Goal: Task Accomplishment & Management: Manage account settings

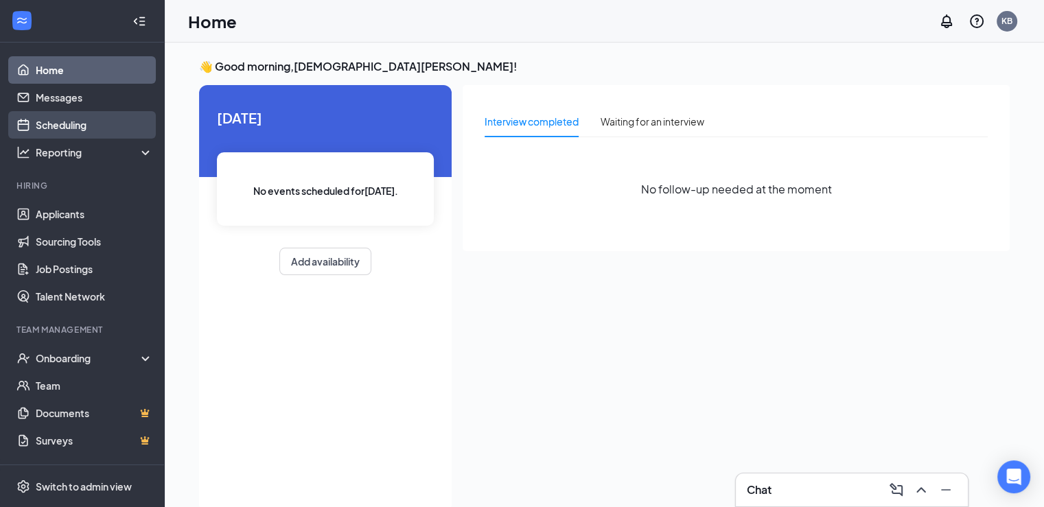
click at [73, 126] on link "Scheduling" at bounding box center [94, 124] width 117 height 27
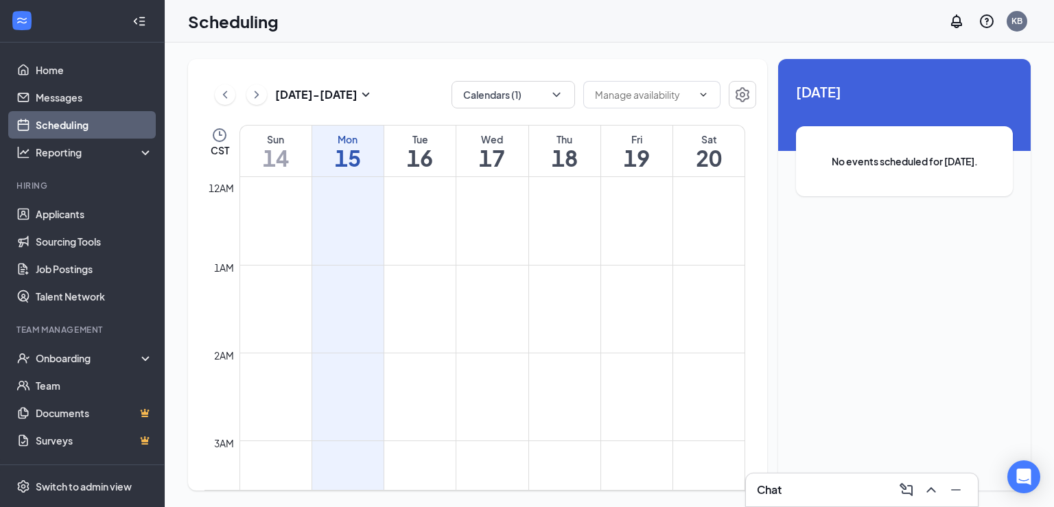
scroll to position [675, 0]
click at [432, 165] on h1 "16" at bounding box center [419, 157] width 71 height 23
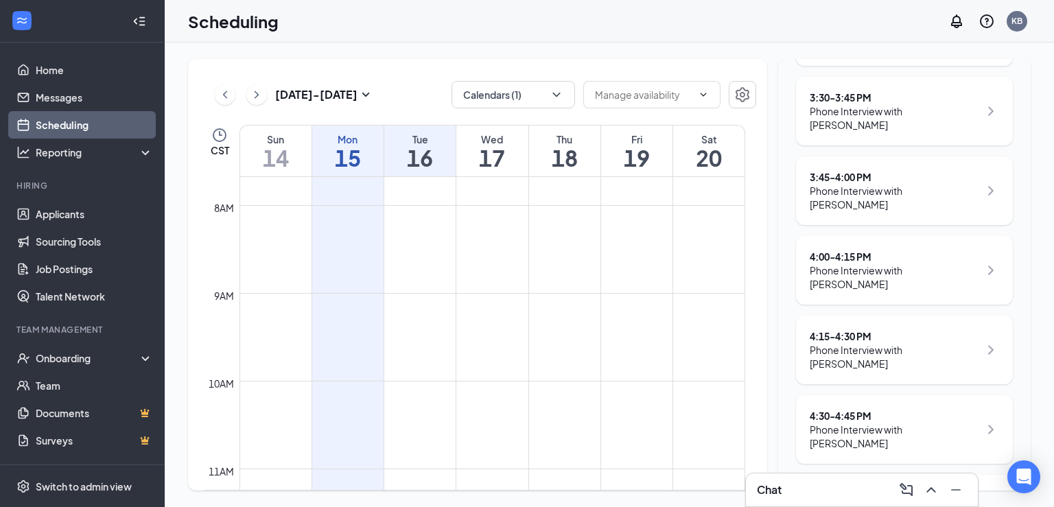
scroll to position [322, 0]
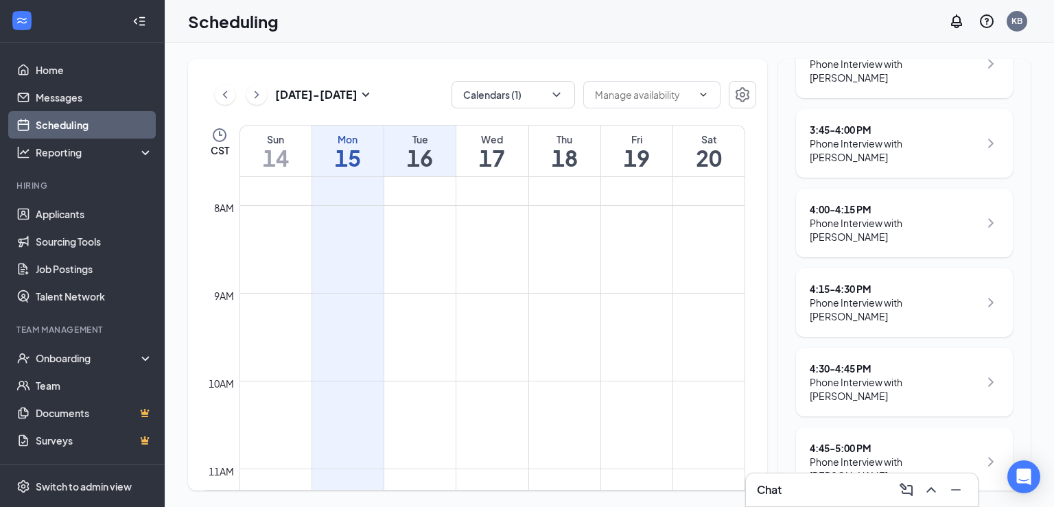
drag, startPoint x: 485, startPoint y: 141, endPoint x: 506, endPoint y: 157, distance: 26.5
click at [484, 141] on div "Wed" at bounding box center [491, 139] width 71 height 14
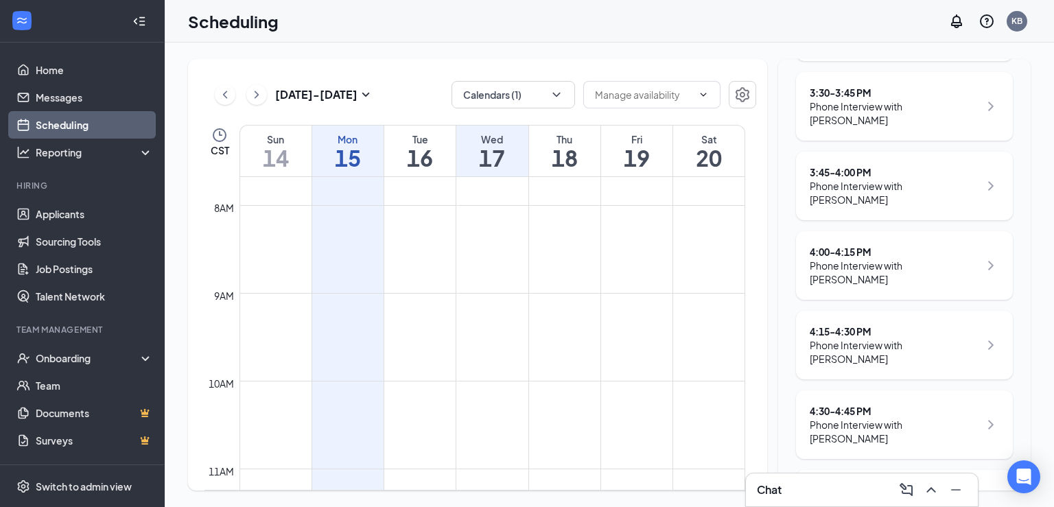
scroll to position [281, 0]
drag, startPoint x: 557, startPoint y: 137, endPoint x: 560, endPoint y: 143, distance: 7.1
click at [557, 141] on div "Thu" at bounding box center [564, 139] width 71 height 14
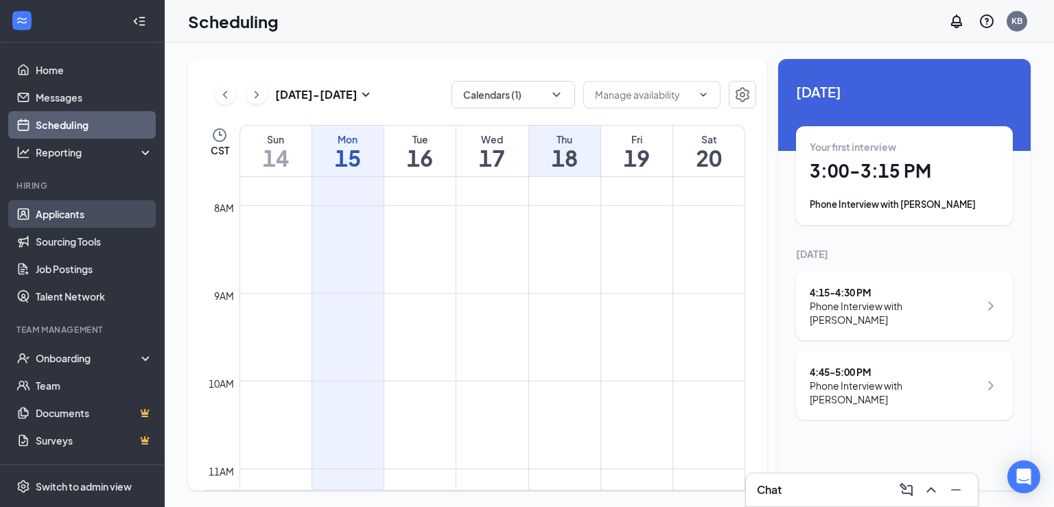
click at [69, 216] on link "Applicants" at bounding box center [94, 213] width 117 height 27
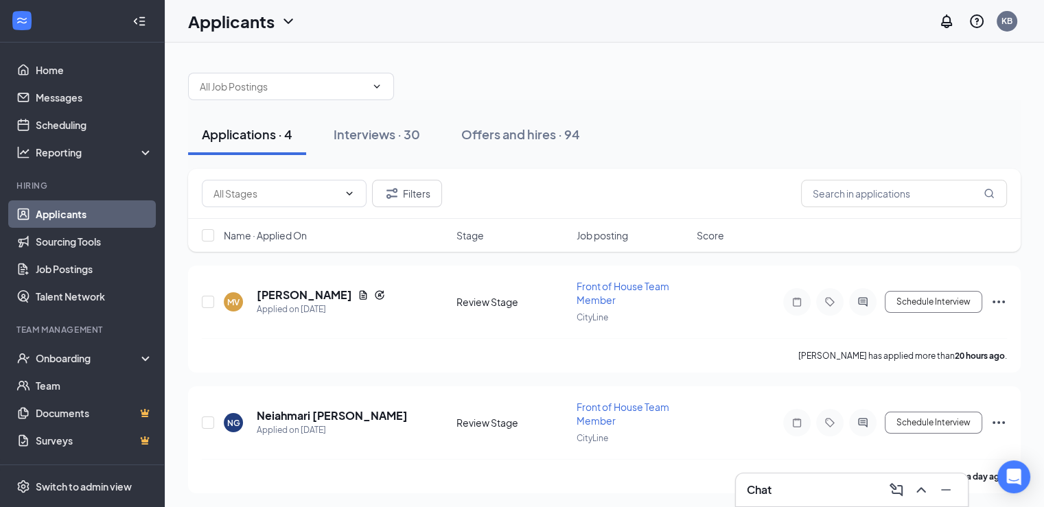
click at [270, 237] on span "Name · Applied On" at bounding box center [265, 236] width 83 height 14
click at [298, 297] on h5 "[PERSON_NAME]" at bounding box center [304, 295] width 95 height 15
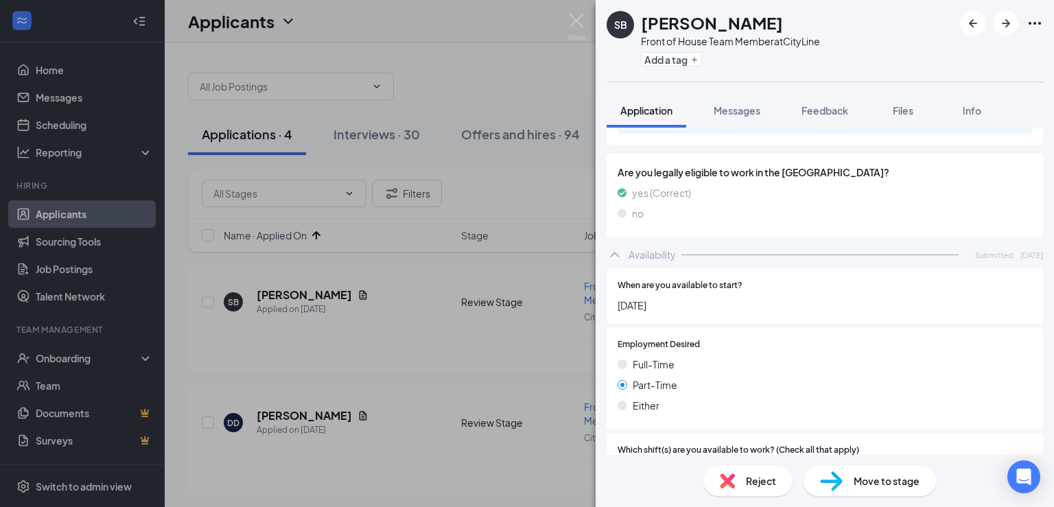
scroll to position [343, 0]
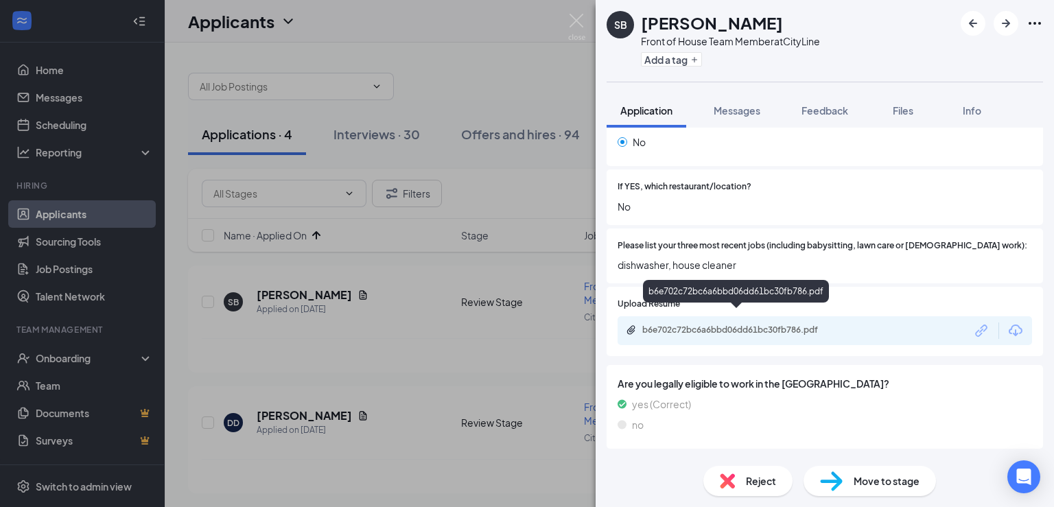
click at [748, 325] on div "b6e702c72bc6a6bbd06dd61bc30fb786.pdf" at bounding box center [739, 330] width 192 height 11
click at [848, 478] on div "Move to stage" at bounding box center [870, 481] width 132 height 30
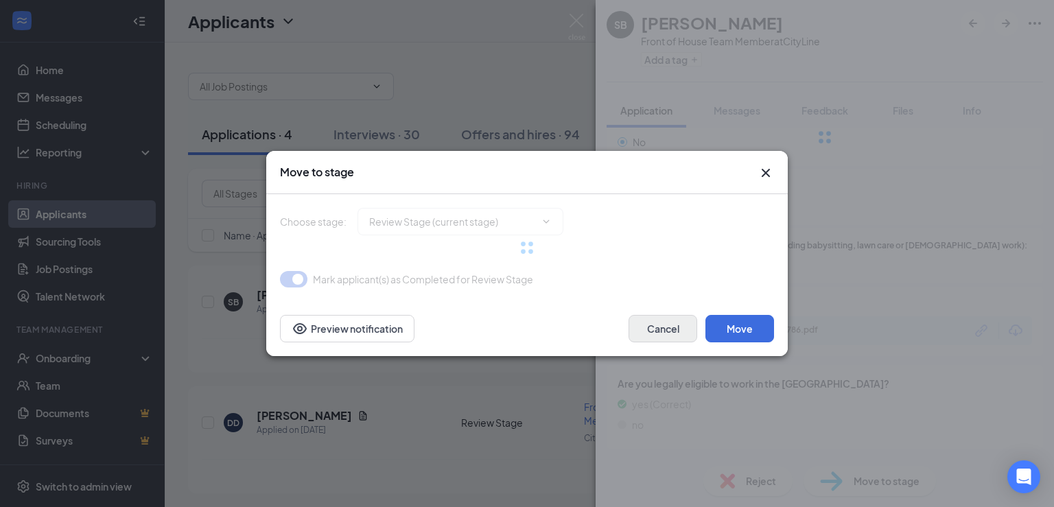
type input "Phone Interview (next stage)"
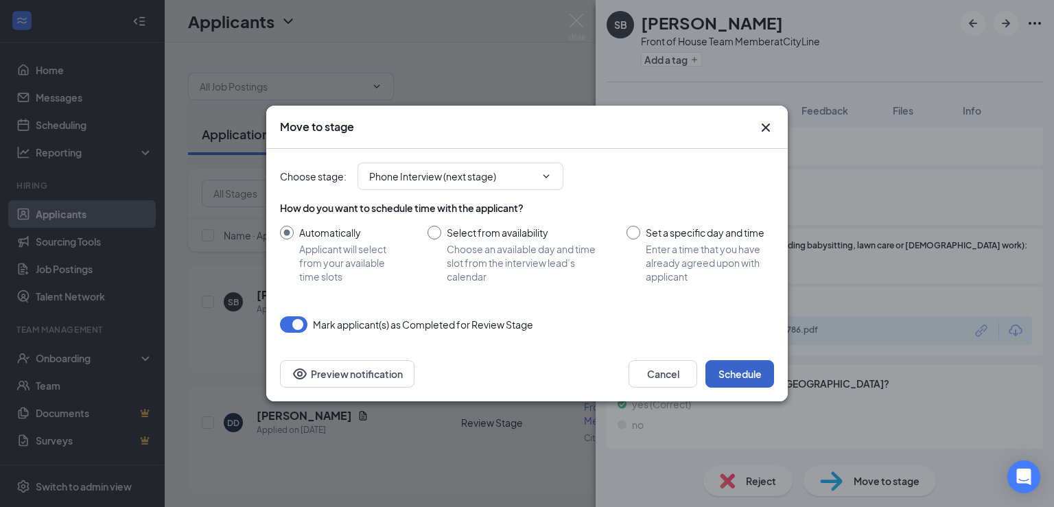
click at [735, 376] on button "Schedule" at bounding box center [740, 373] width 69 height 27
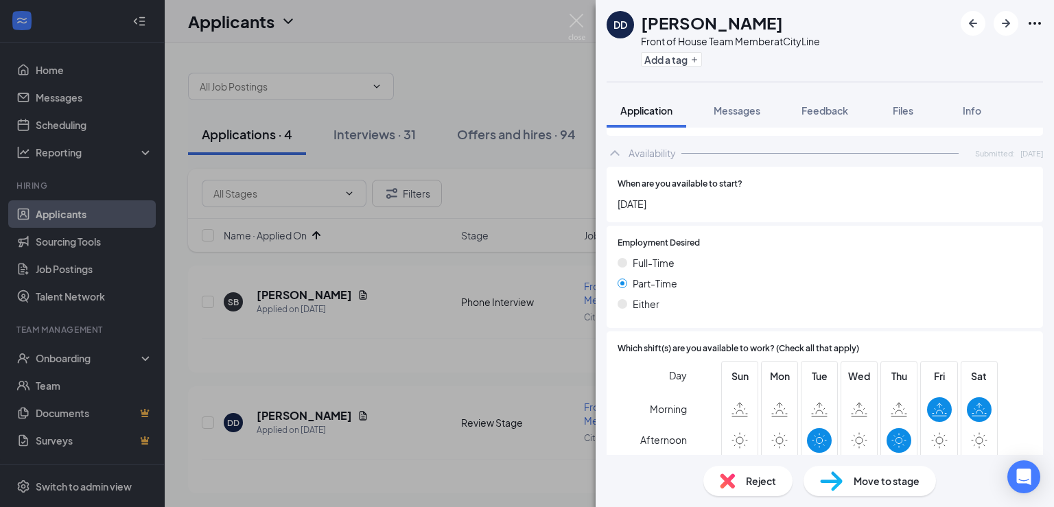
scroll to position [813, 0]
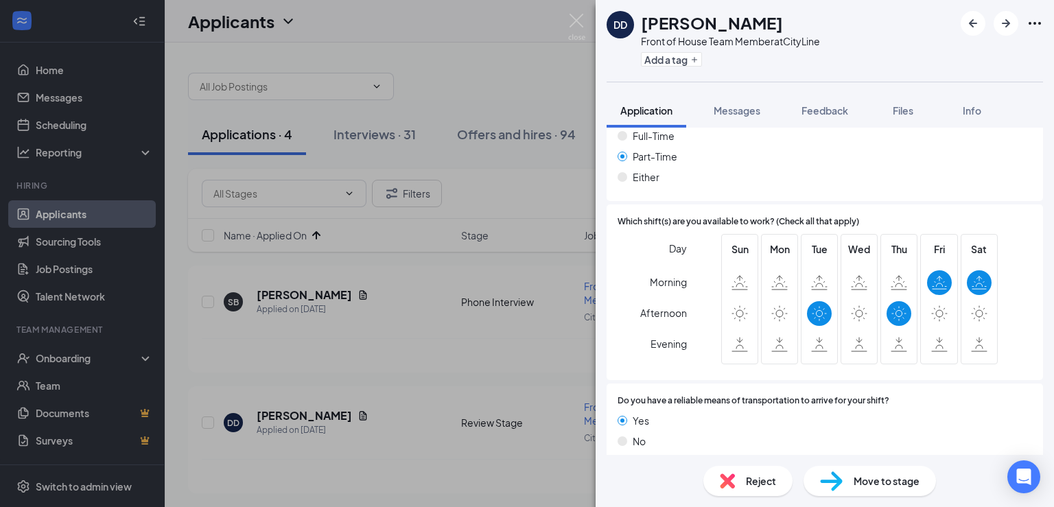
click at [777, 483] on div "Reject" at bounding box center [748, 481] width 89 height 30
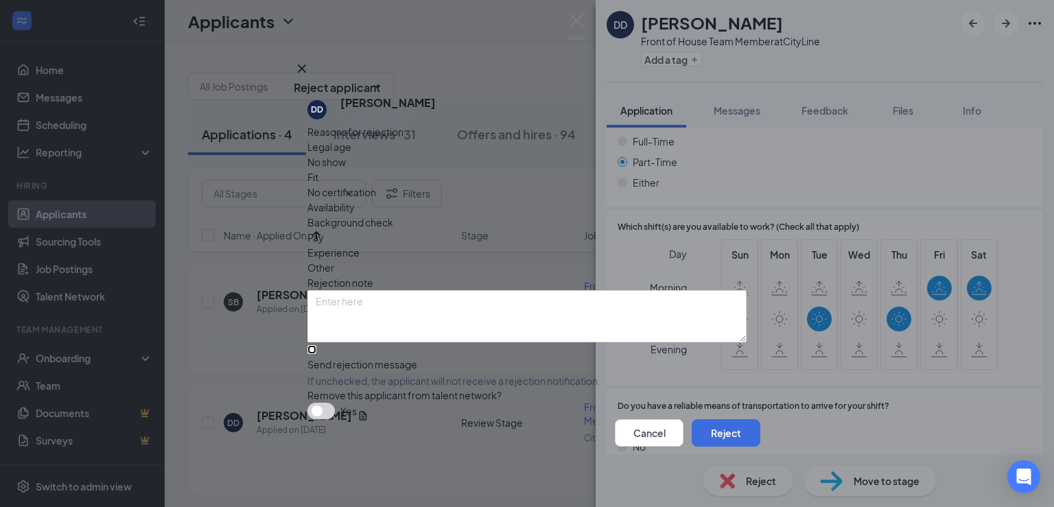
click at [315, 345] on input "Send rejection message If unchecked, the applicant will not receive a rejection…" at bounding box center [312, 349] width 9 height 9
checkbox input "true"
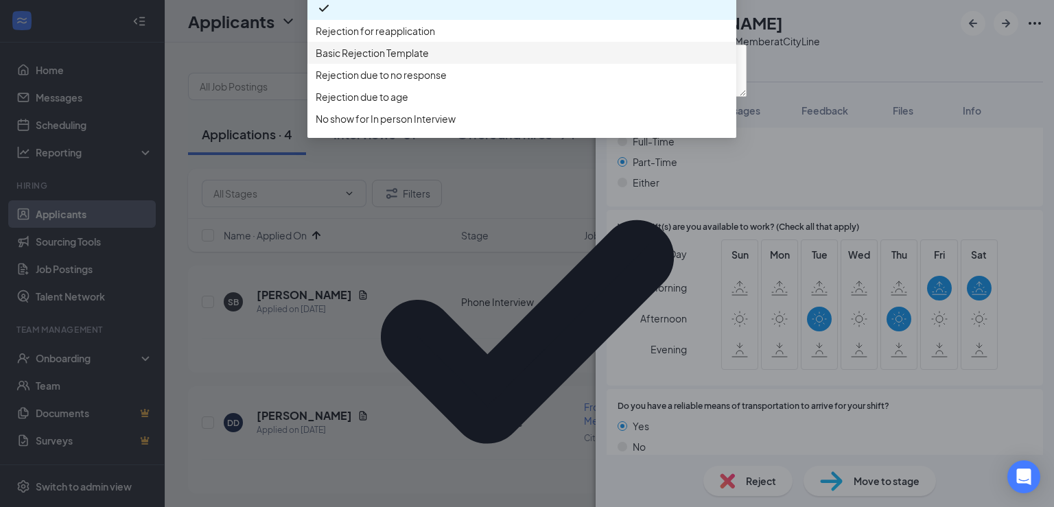
click at [405, 60] on span "Basic Rejection Template" at bounding box center [372, 52] width 113 height 15
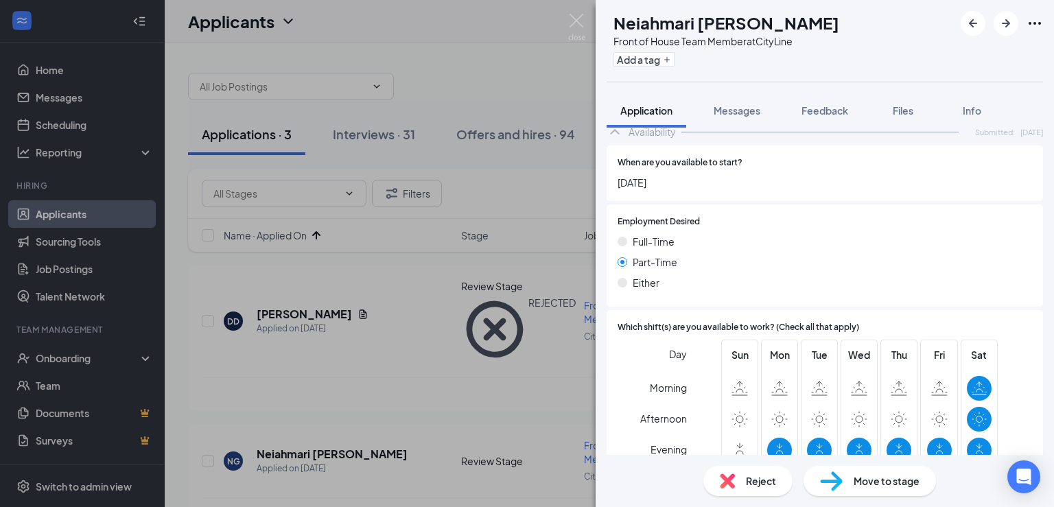
scroll to position [686, 0]
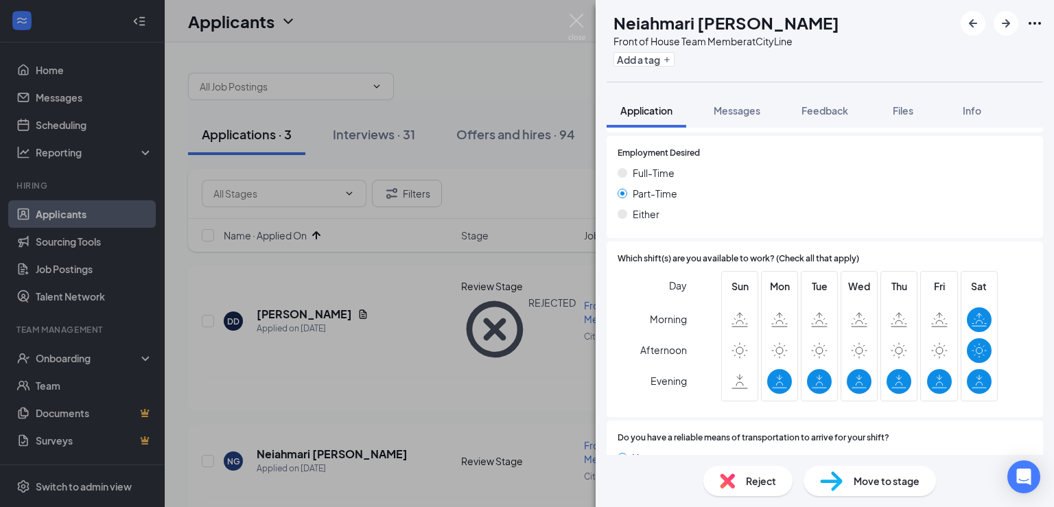
click at [754, 487] on div "Reject" at bounding box center [748, 481] width 89 height 30
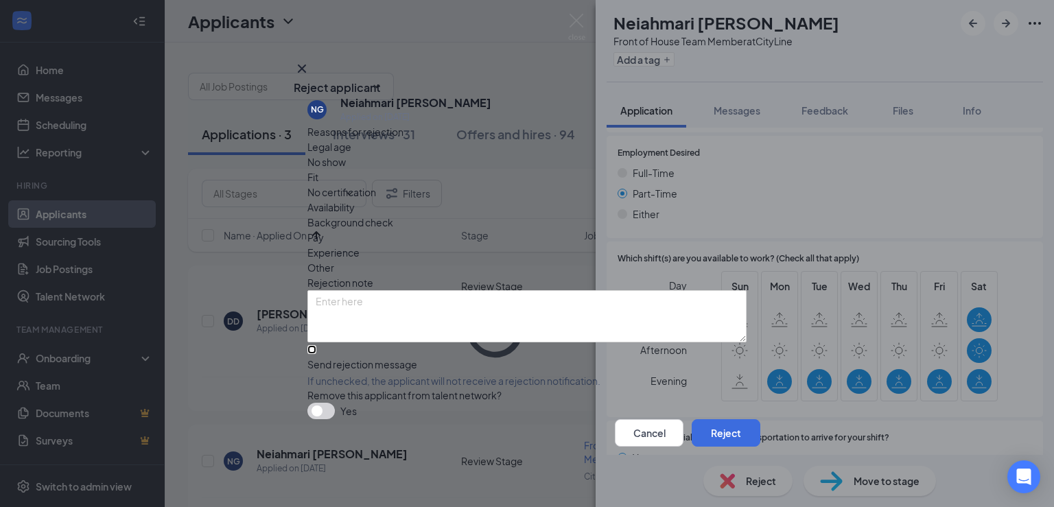
click at [310, 345] on input "Send rejection message If unchecked, the applicant will not receive a rejection…" at bounding box center [312, 349] width 9 height 9
checkbox input "true"
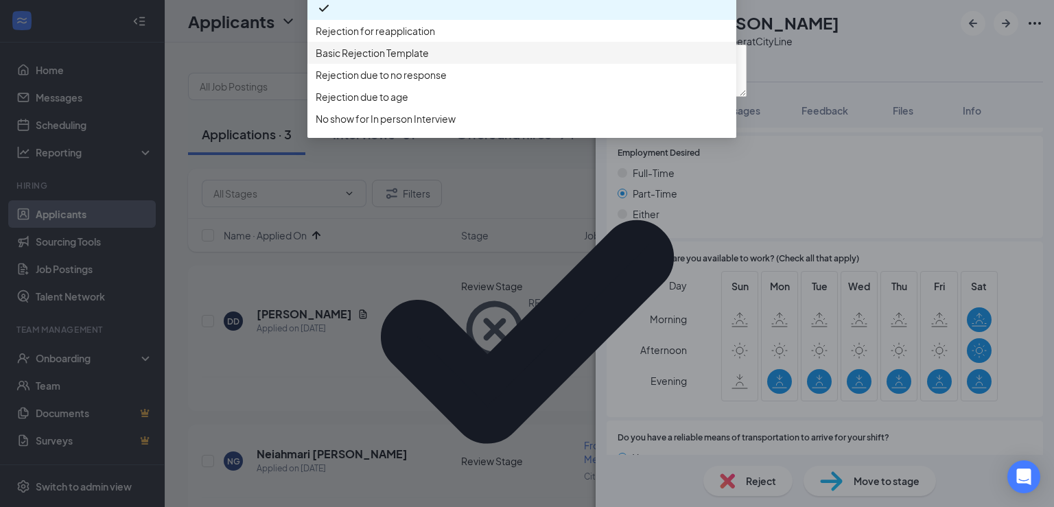
click at [479, 60] on span "Basic Rejection Template" at bounding box center [522, 52] width 413 height 15
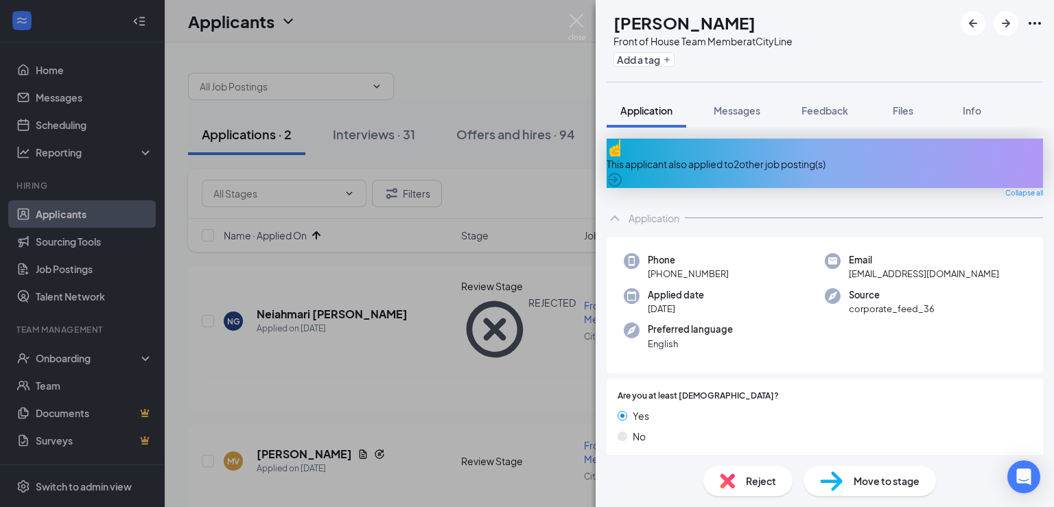
click at [787, 157] on div "This applicant also applied to 2 other job posting(s)" at bounding box center [825, 164] width 437 height 15
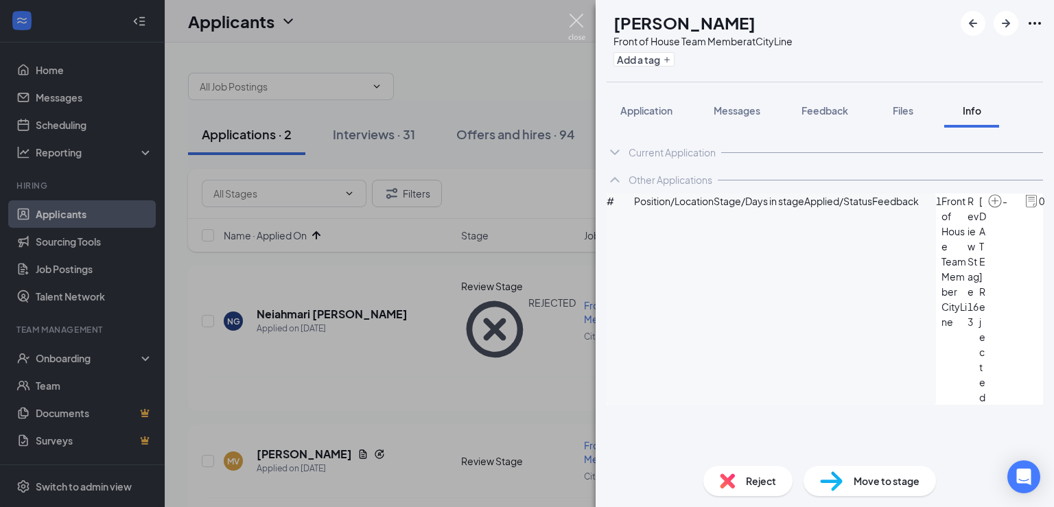
click at [578, 20] on img at bounding box center [576, 27] width 17 height 27
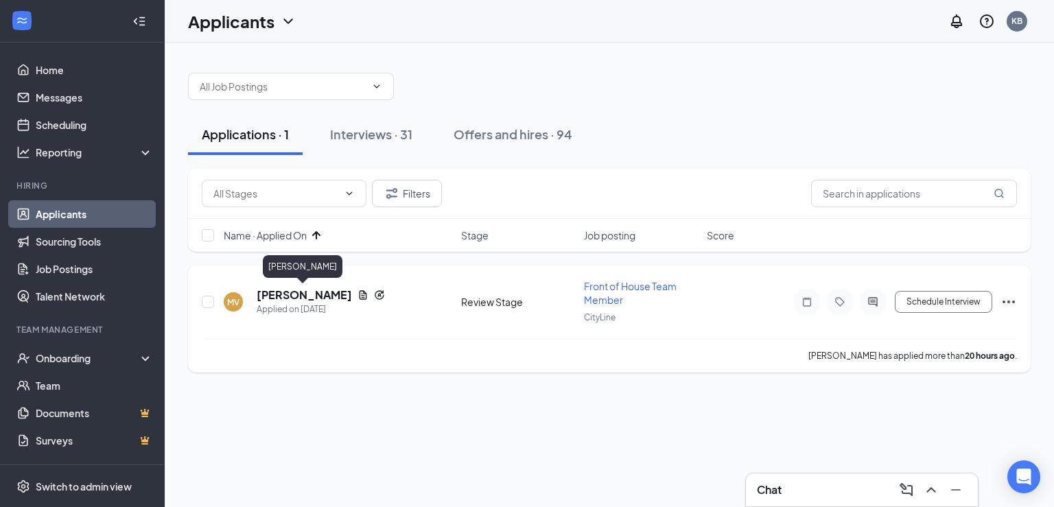
click at [310, 294] on h5 "[PERSON_NAME]" at bounding box center [304, 295] width 95 height 15
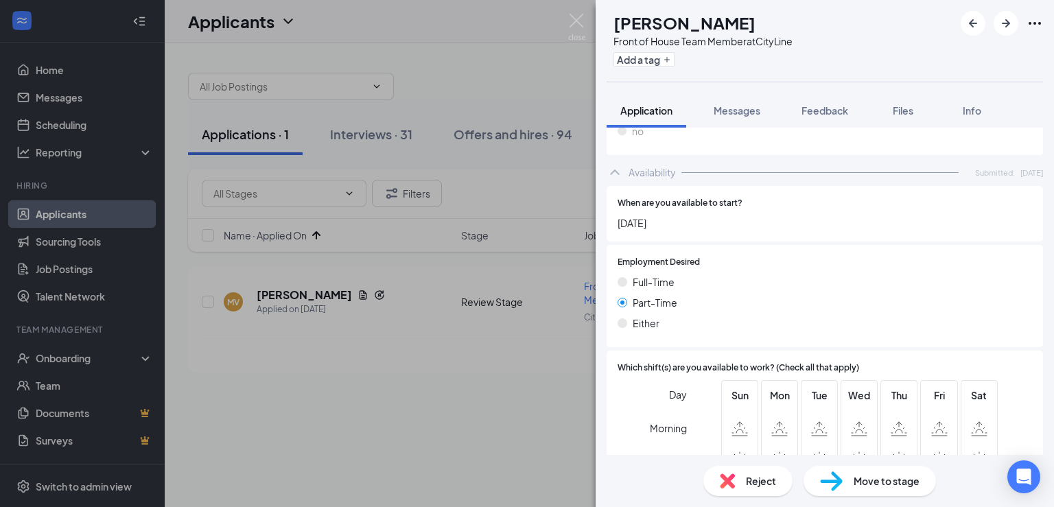
scroll to position [822, 0]
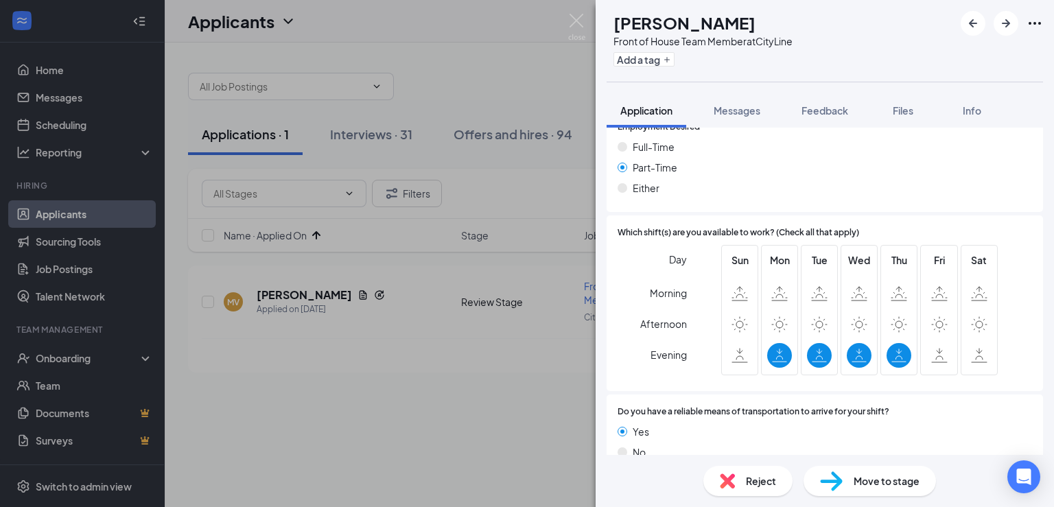
click at [764, 489] on div "Reject" at bounding box center [748, 481] width 89 height 30
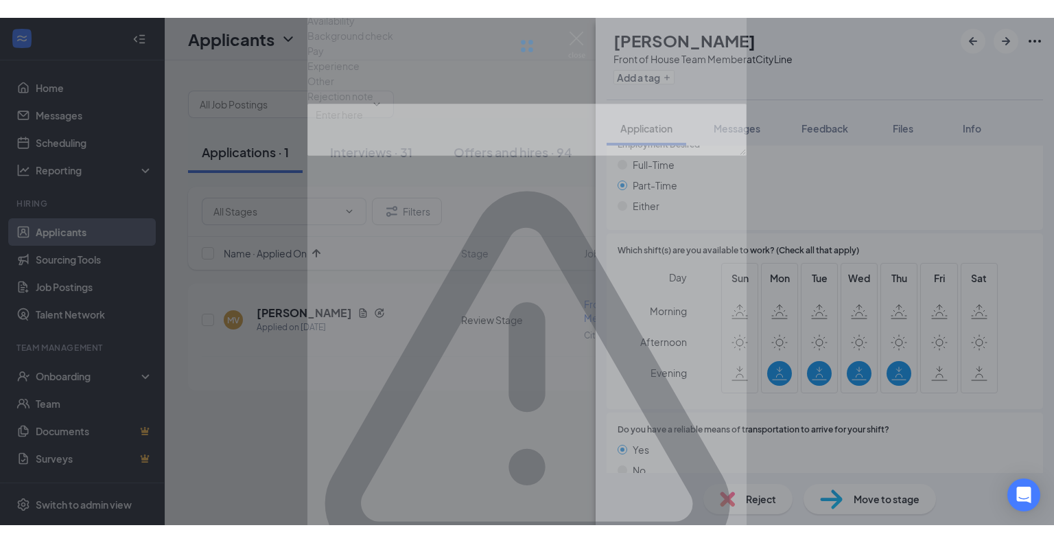
scroll to position [816, 0]
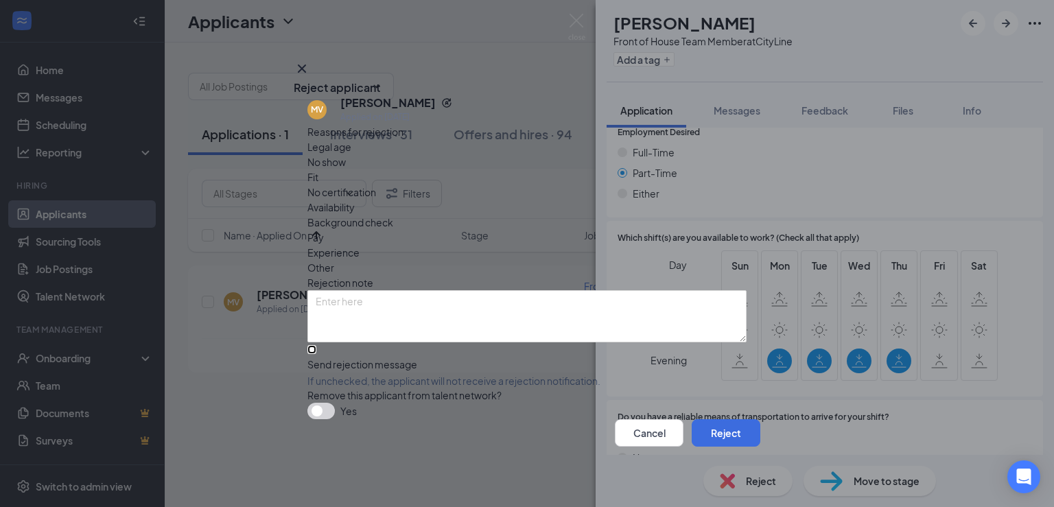
click at [315, 345] on input "Send rejection message If unchecked, the applicant will not receive a rejection…" at bounding box center [312, 349] width 9 height 9
checkbox input "true"
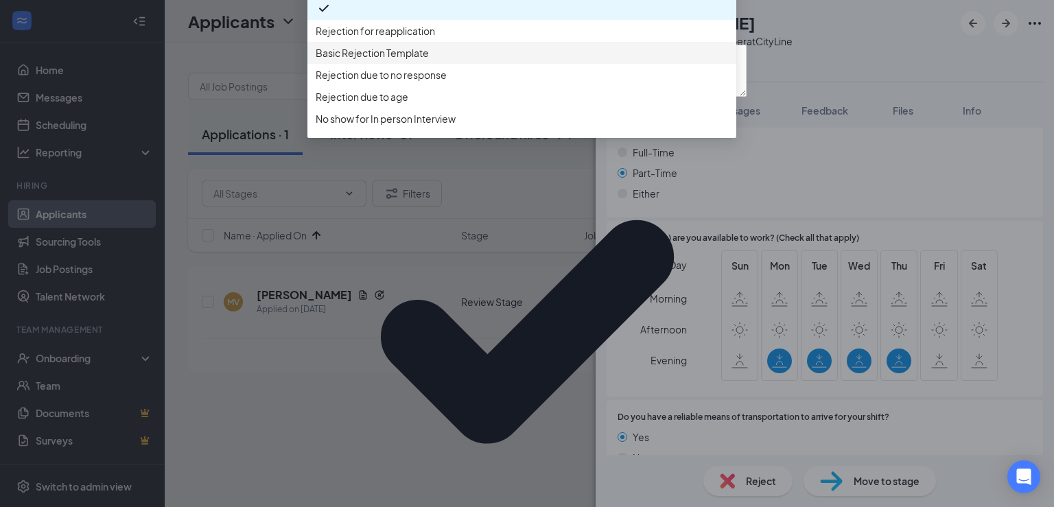
click at [401, 60] on span "Basic Rejection Template" at bounding box center [372, 52] width 113 height 15
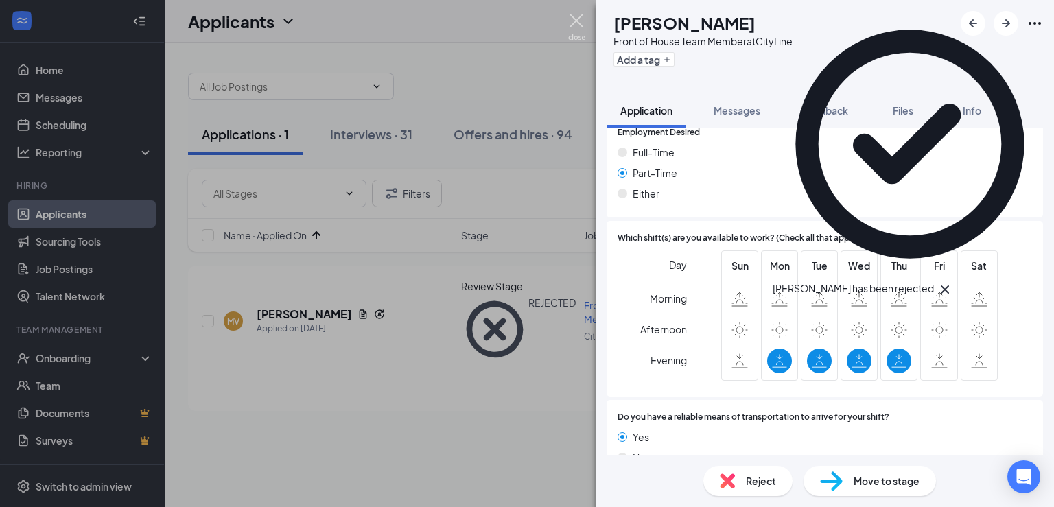
click at [575, 17] on img at bounding box center [576, 27] width 17 height 27
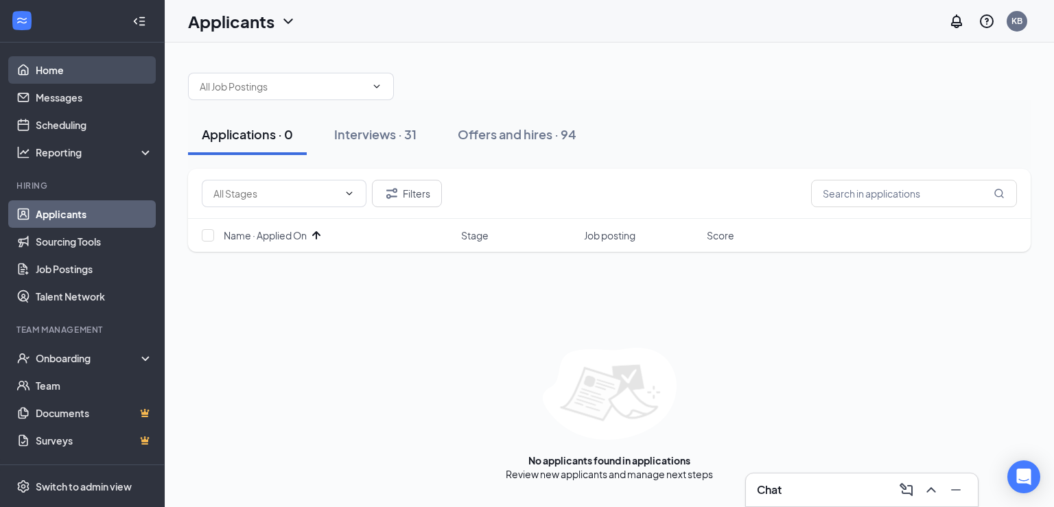
click at [45, 64] on link "Home" at bounding box center [94, 69] width 117 height 27
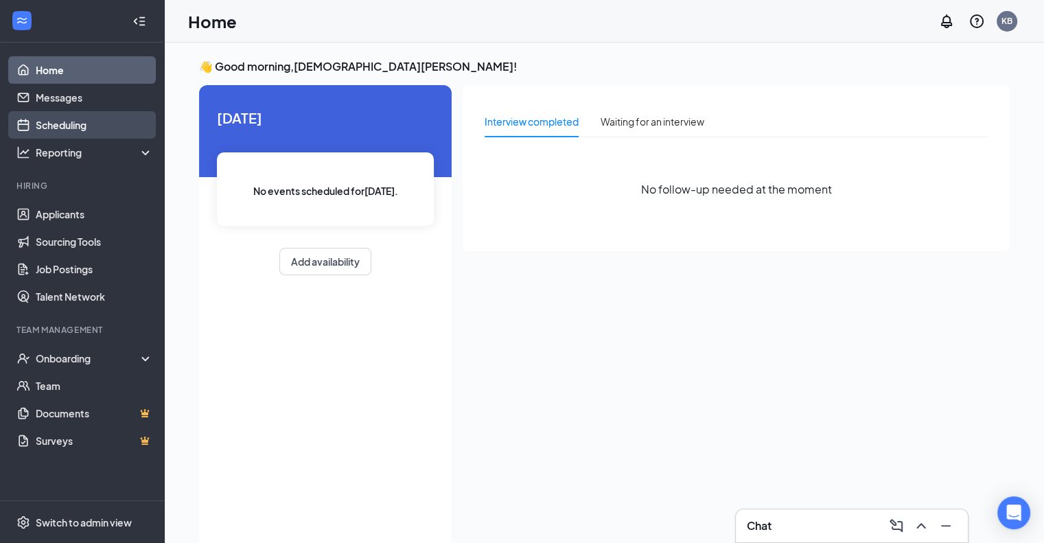
drag, startPoint x: 67, startPoint y: 123, endPoint x: 92, endPoint y: 135, distance: 28.2
click at [67, 123] on link "Scheduling" at bounding box center [94, 124] width 117 height 27
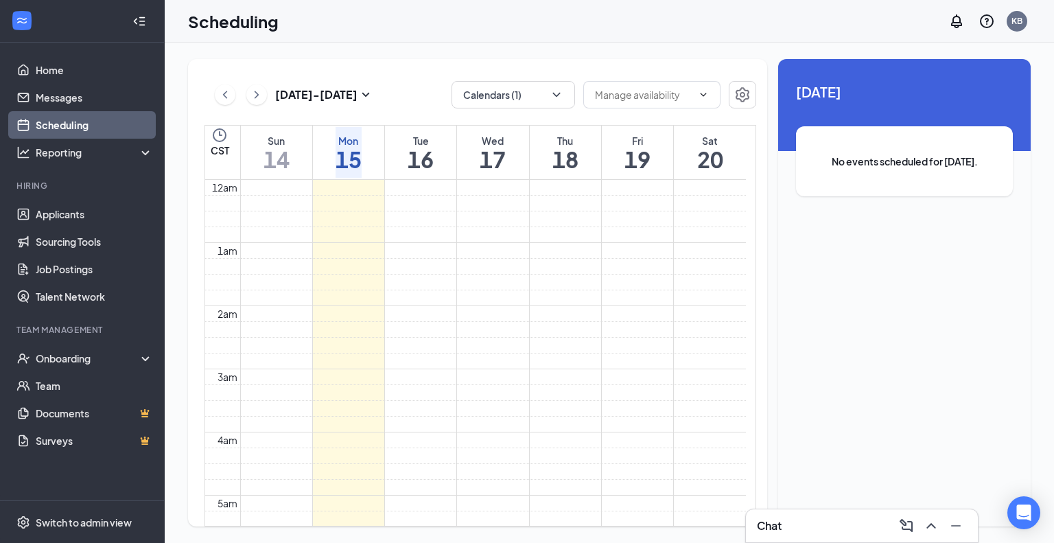
scroll to position [675, 0]
click at [434, 163] on h1 "16" at bounding box center [421, 159] width 26 height 23
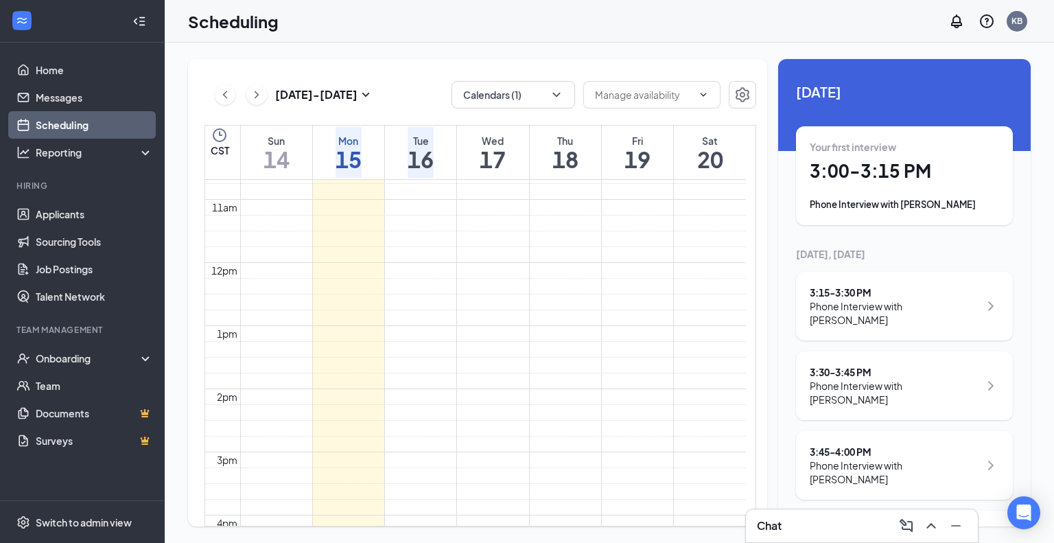
click at [958, 168] on h1 "3:00 - 3:15 PM" at bounding box center [904, 170] width 189 height 23
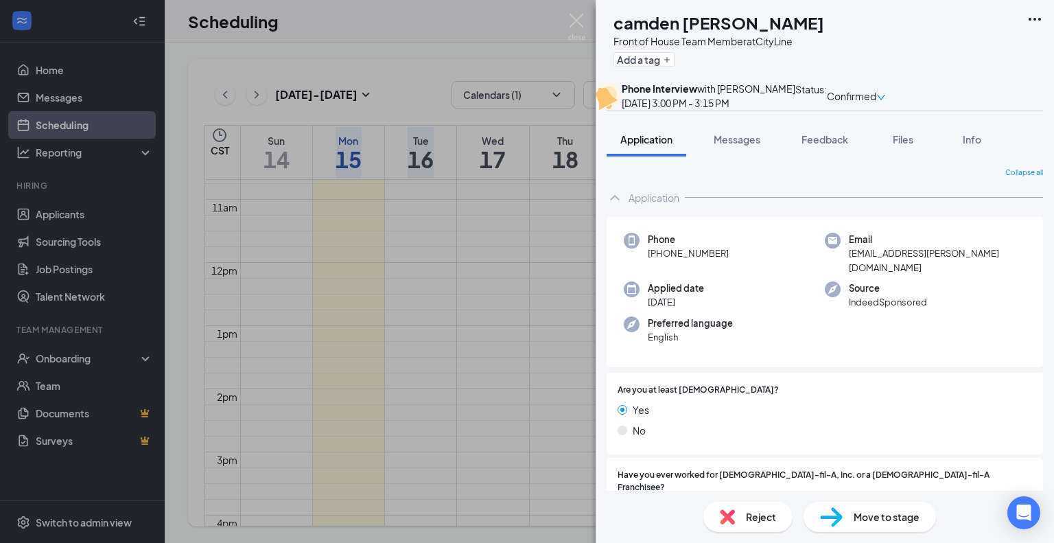
click at [729, 275] on div "Phone [PHONE_NUMBER]" at bounding box center [724, 254] width 201 height 42
copy span "[PHONE_NUMBER]"
click at [974, 275] on div "Email [EMAIL_ADDRESS][PERSON_NAME][DOMAIN_NAME]" at bounding box center [925, 254] width 201 height 42
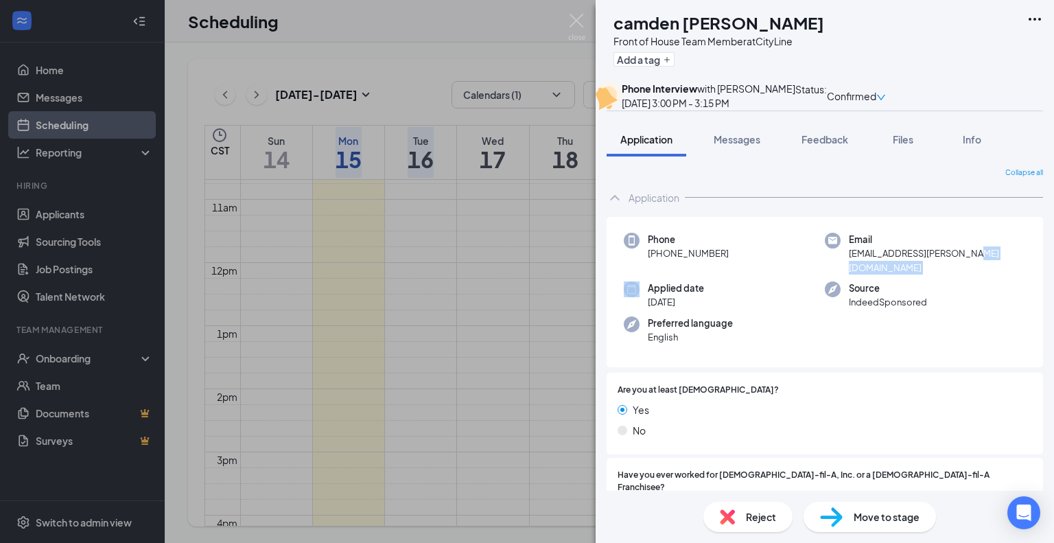
click at [974, 275] on div "Email [EMAIL_ADDRESS][PERSON_NAME][DOMAIN_NAME]" at bounding box center [925, 254] width 201 height 42
copy span "[EMAIL_ADDRESS][PERSON_NAME][DOMAIN_NAME]"
click at [578, 17] on img at bounding box center [576, 27] width 17 height 27
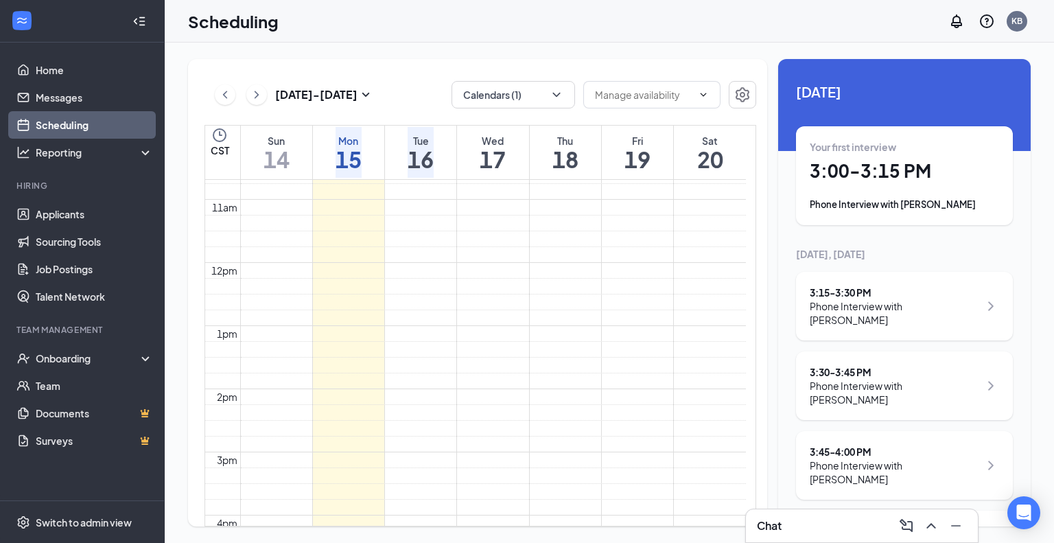
click at [859, 305] on div "Phone Interview with [PERSON_NAME]" at bounding box center [895, 312] width 170 height 27
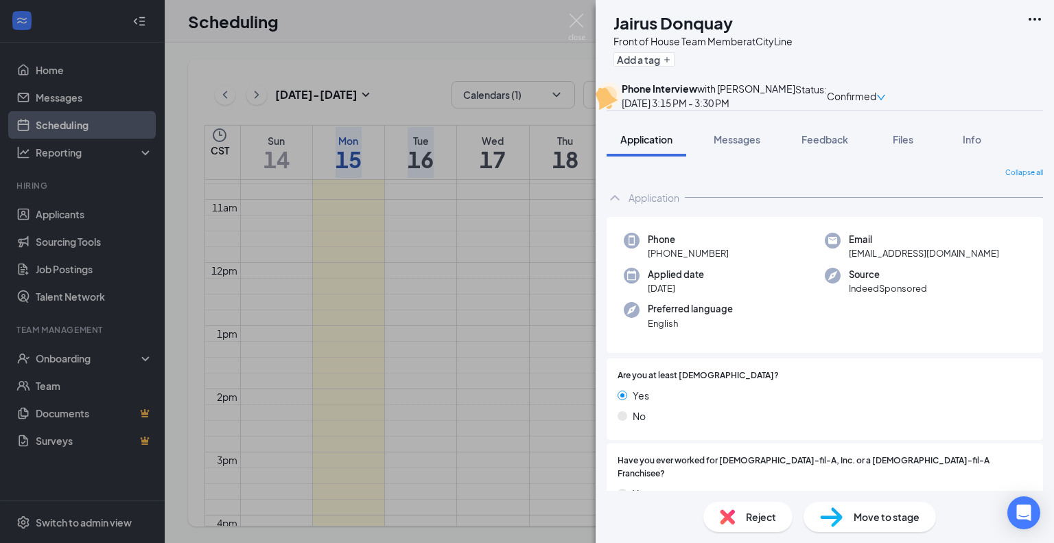
click at [733, 261] on div "Phone [PHONE_NUMBER]" at bounding box center [724, 247] width 201 height 28
copy span "[PHONE_NUMBER]"
click at [949, 261] on div "Email [EMAIL_ADDRESS][DOMAIN_NAME]" at bounding box center [925, 247] width 201 height 28
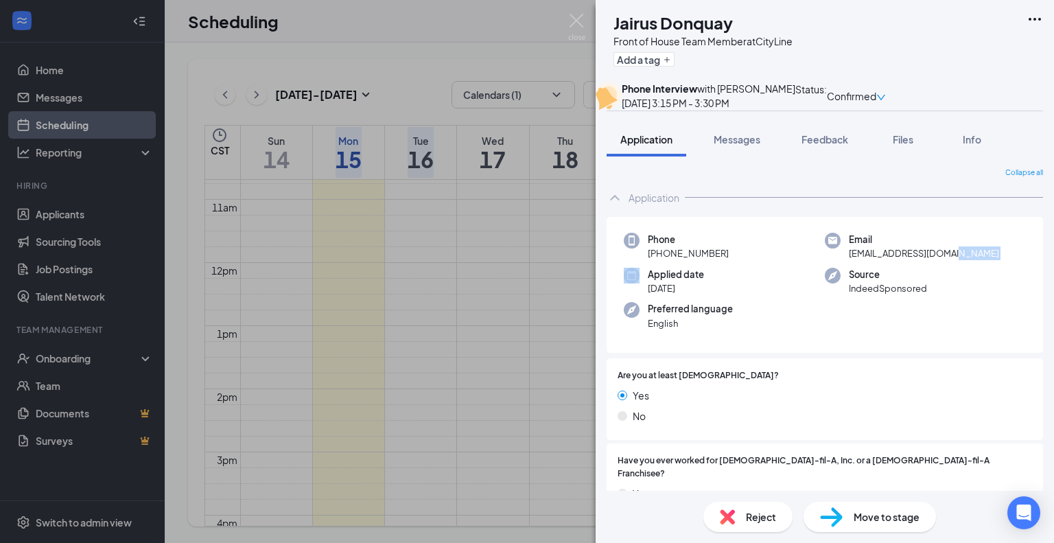
click at [949, 261] on div "Email [EMAIL_ADDRESS][DOMAIN_NAME]" at bounding box center [925, 247] width 201 height 28
copy span "[EMAIL_ADDRESS][DOMAIN_NAME]"
click at [573, 19] on img at bounding box center [576, 27] width 17 height 27
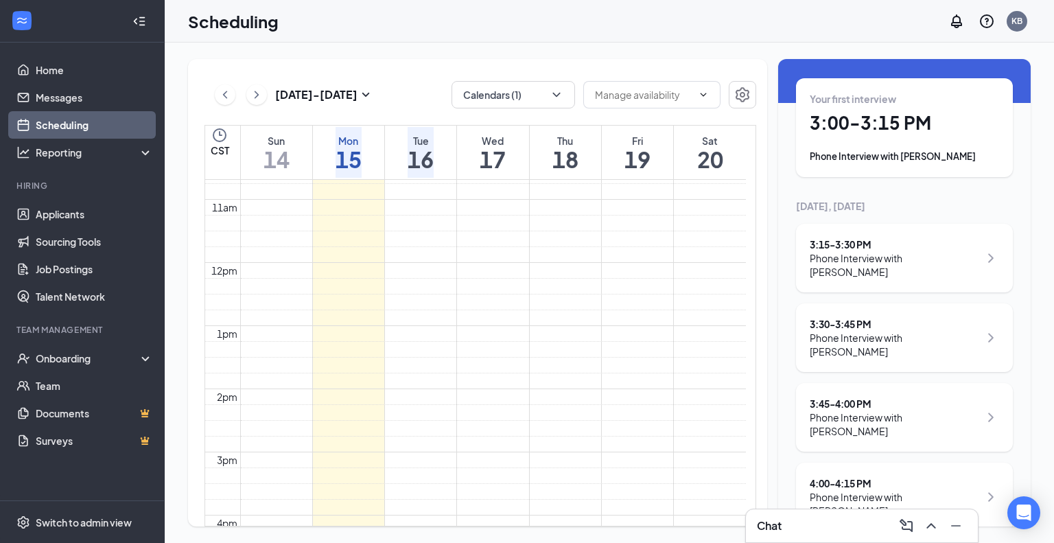
scroll to position [69, 0]
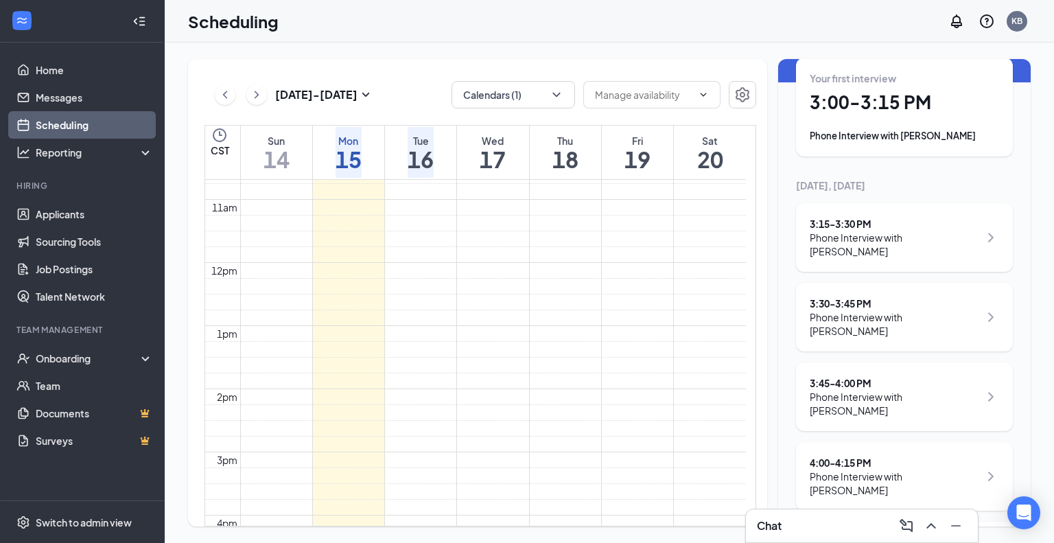
click at [871, 384] on div "3:45 - 4:00 PM" at bounding box center [895, 383] width 170 height 14
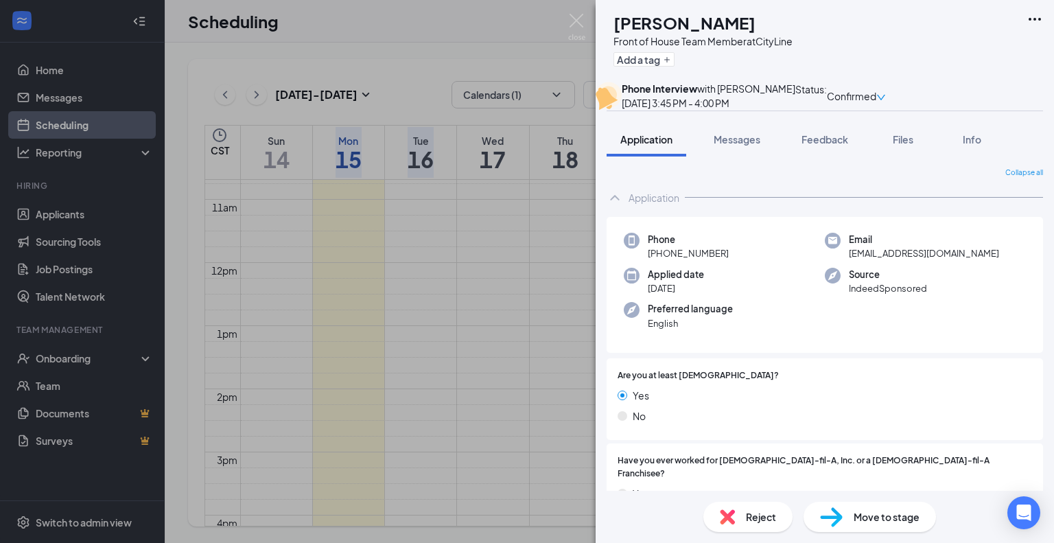
click at [735, 261] on div "Phone [PHONE_NUMBER]" at bounding box center [724, 247] width 201 height 28
copy span "[PHONE_NUMBER]"
click at [978, 261] on div "Email [EMAIL_ADDRESS][DOMAIN_NAME]" at bounding box center [925, 247] width 201 height 28
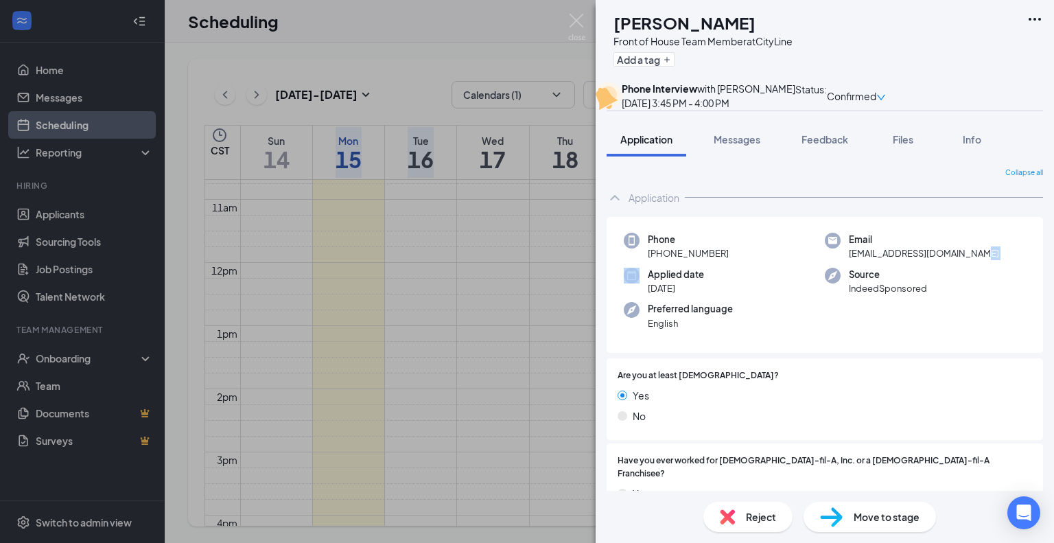
click at [978, 261] on div "Email [EMAIL_ADDRESS][DOMAIN_NAME]" at bounding box center [925, 247] width 201 height 28
copy span "[EMAIL_ADDRESS][DOMAIN_NAME]"
click at [578, 19] on img at bounding box center [576, 27] width 17 height 27
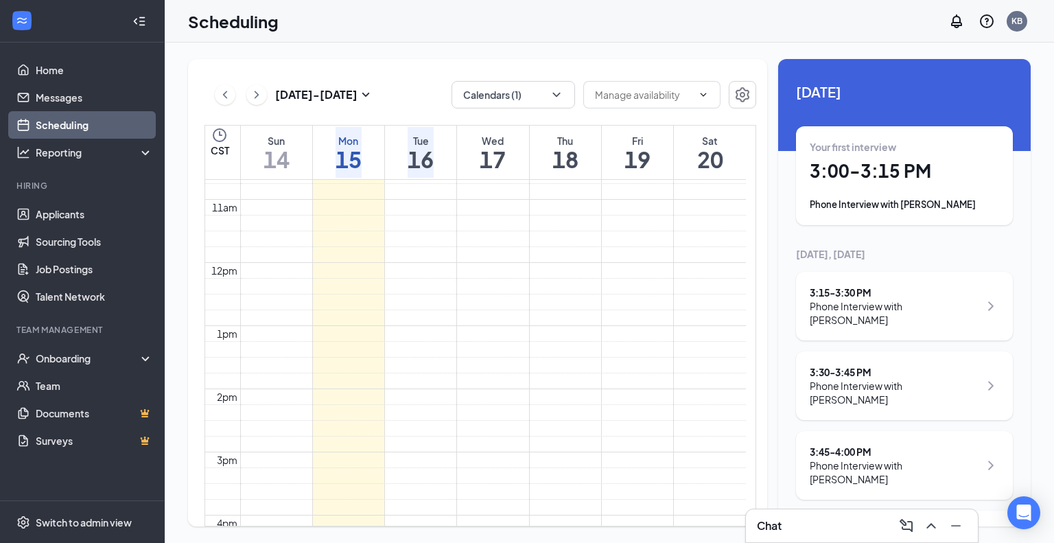
drag, startPoint x: 815, startPoint y: 95, endPoint x: 816, endPoint y: 107, distance: 11.8
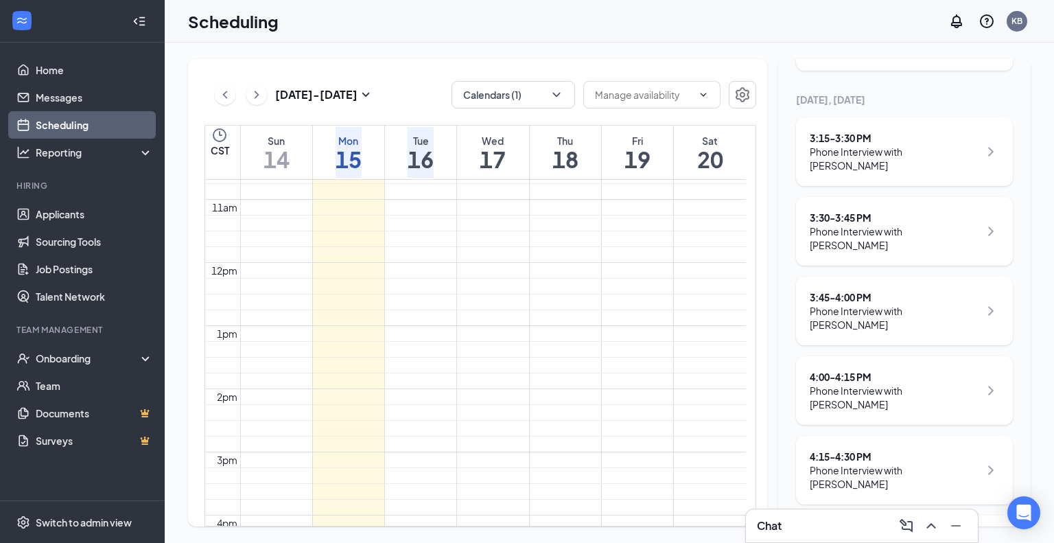
scroll to position [206, 0]
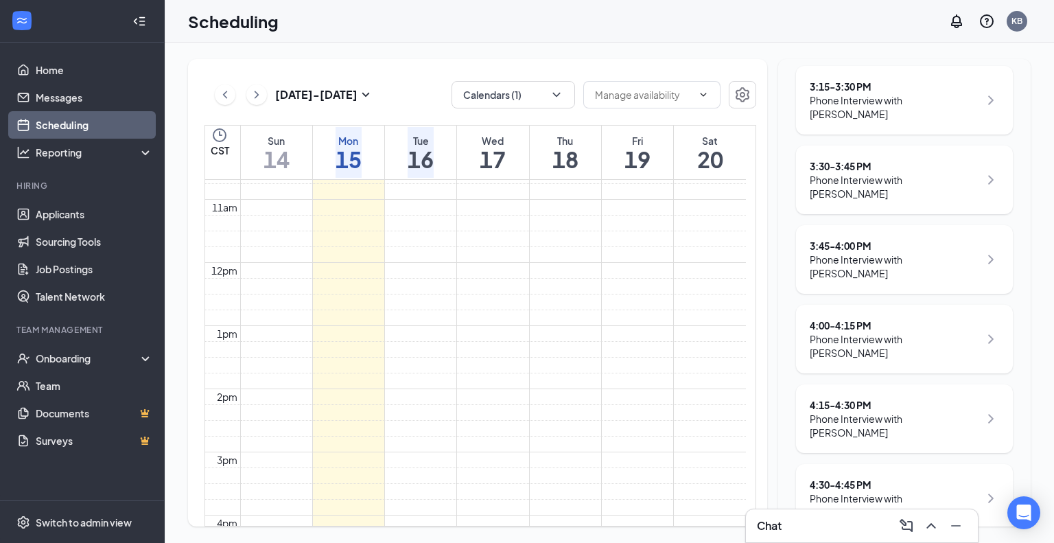
click at [887, 332] on div "Phone Interview with [PERSON_NAME]" at bounding box center [895, 345] width 170 height 27
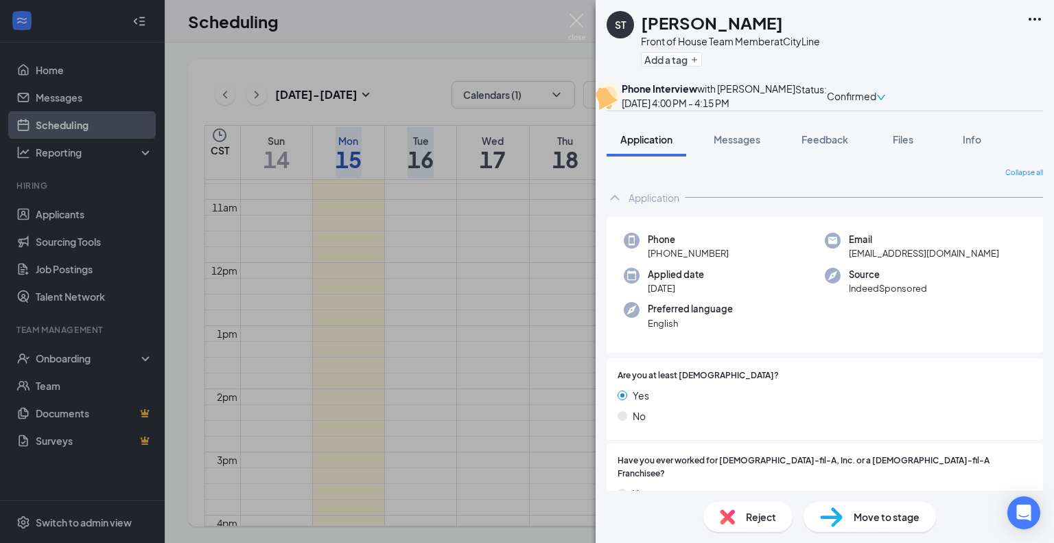
click at [741, 261] on div "Phone [PHONE_NUMBER]" at bounding box center [724, 247] width 201 height 28
copy span "[PHONE_NUMBER]"
click at [979, 261] on div "Email [EMAIL_ADDRESS][DOMAIN_NAME]" at bounding box center [925, 247] width 201 height 28
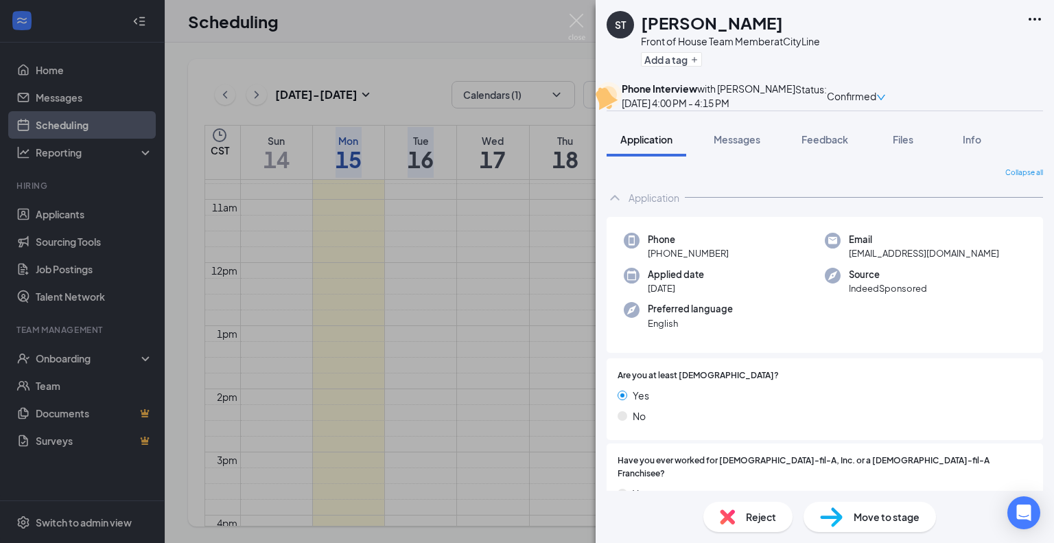
click at [978, 261] on div "Email [EMAIL_ADDRESS][DOMAIN_NAME]" at bounding box center [925, 247] width 201 height 28
click at [975, 261] on div "Email [EMAIL_ADDRESS][DOMAIN_NAME]" at bounding box center [925, 247] width 201 height 28
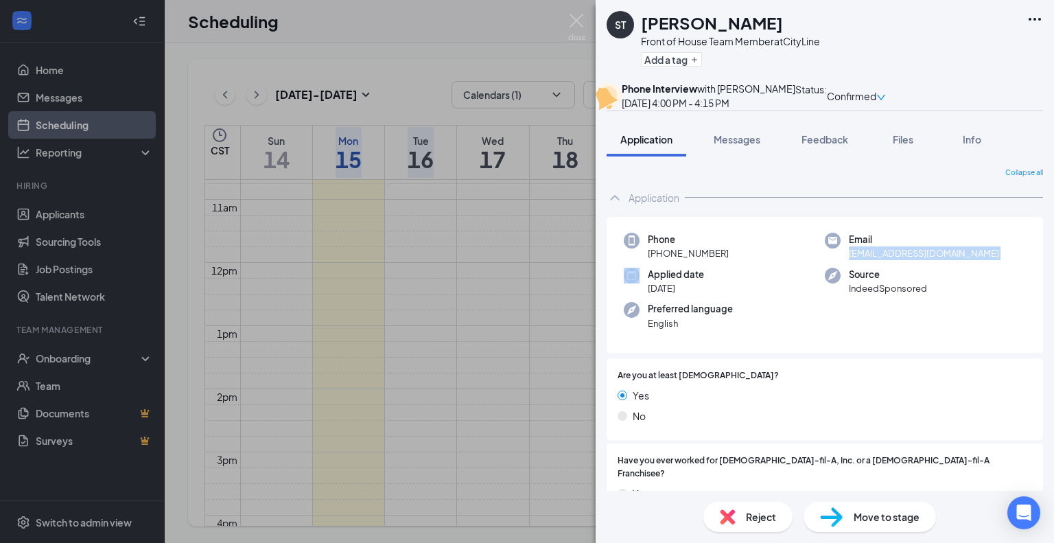
click at [975, 261] on div "Email [EMAIL_ADDRESS][DOMAIN_NAME]" at bounding box center [925, 247] width 201 height 28
click at [574, 19] on img at bounding box center [576, 27] width 17 height 27
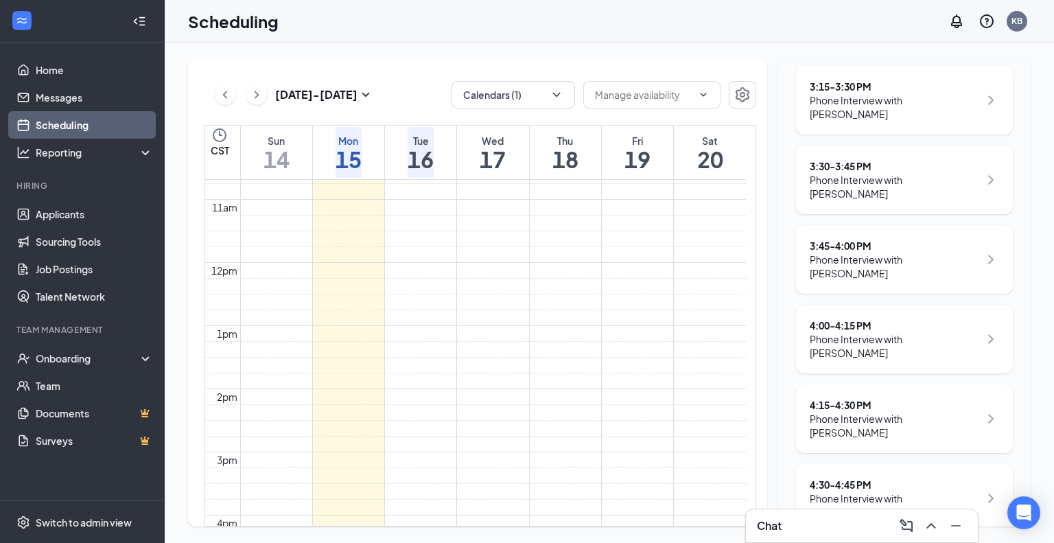
scroll to position [286, 0]
click at [893, 397] on div "4:30 - 4:45 PM" at bounding box center [895, 404] width 170 height 14
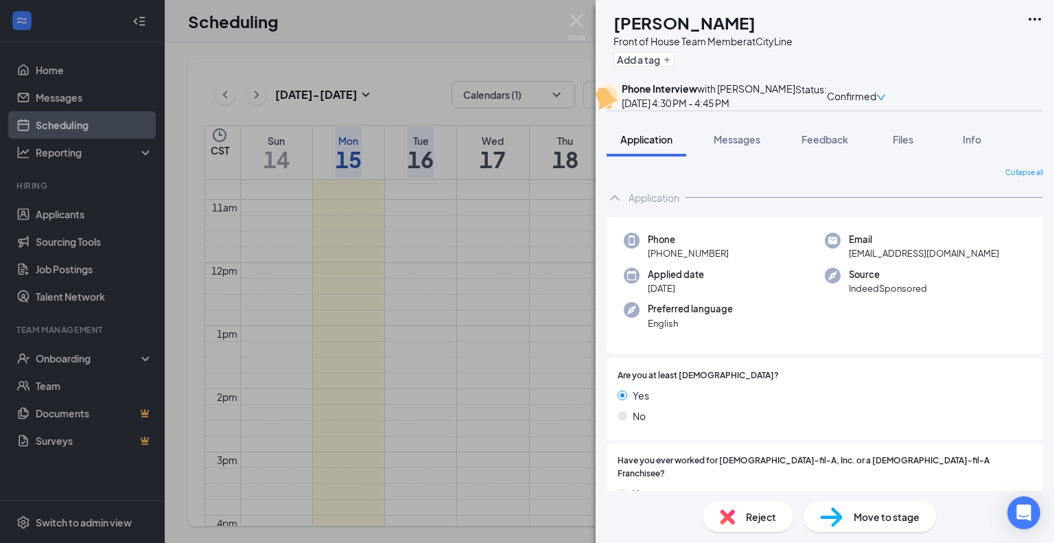
click at [736, 261] on div "Phone [PHONE_NUMBER]" at bounding box center [724, 247] width 201 height 28
copy span "[PHONE_NUMBER]"
click at [946, 261] on div "Email [EMAIL_ADDRESS][DOMAIN_NAME]" at bounding box center [925, 247] width 201 height 28
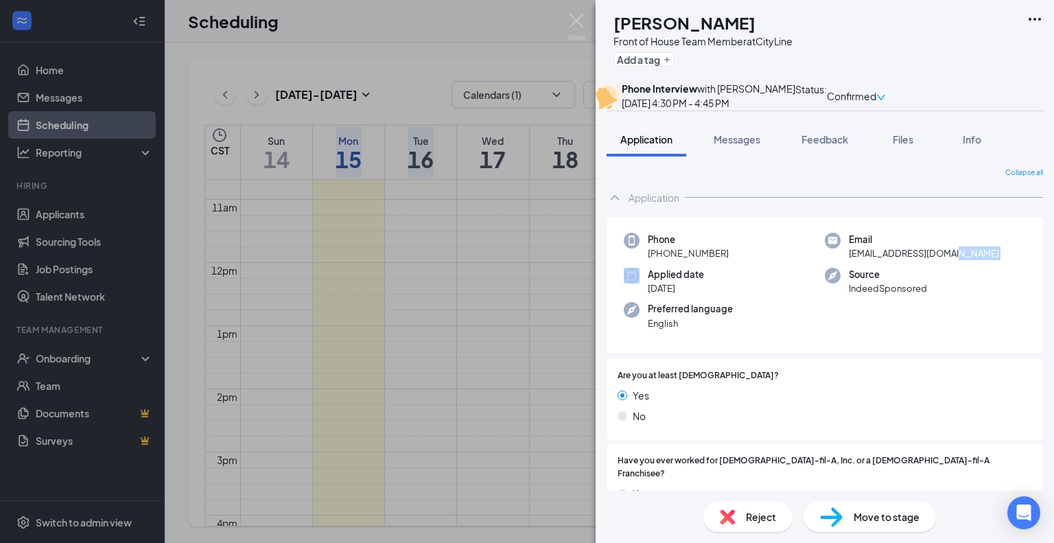
click at [946, 261] on div "Email [EMAIL_ADDRESS][DOMAIN_NAME]" at bounding box center [925, 247] width 201 height 28
copy span "[EMAIL_ADDRESS][DOMAIN_NAME]"
click at [576, 19] on img at bounding box center [576, 27] width 17 height 27
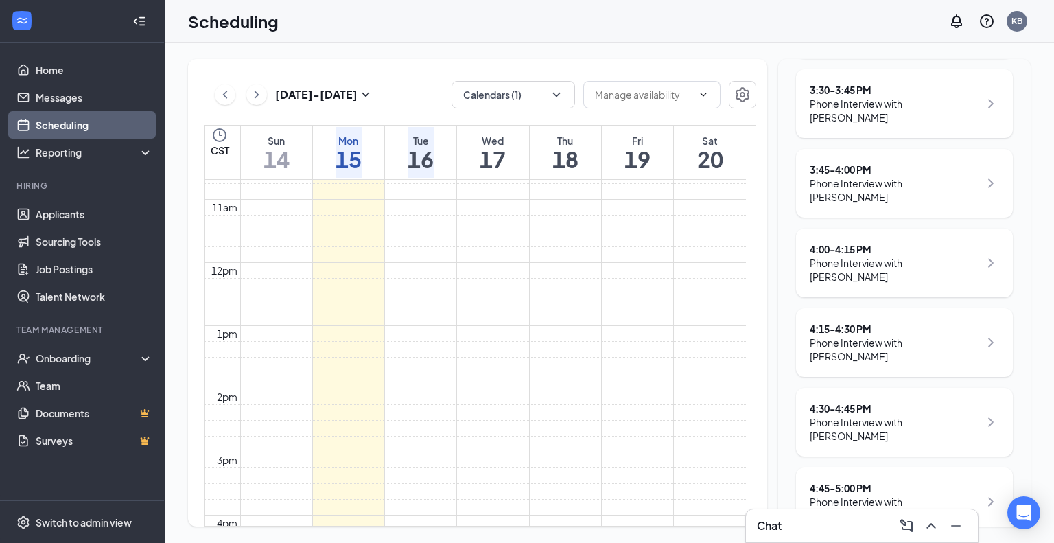
scroll to position [286, 0]
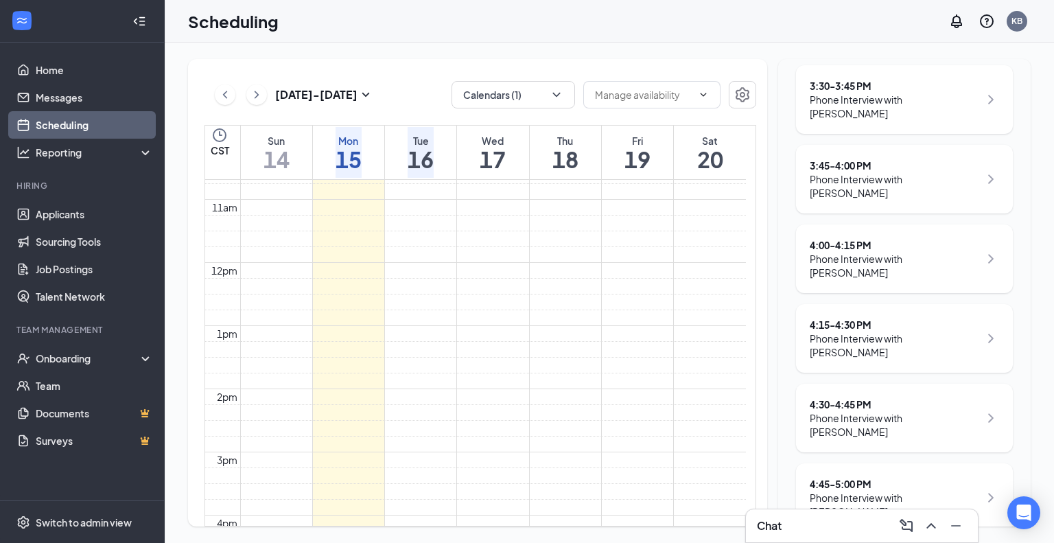
click at [895, 477] on div "4:45 - 5:00 PM" at bounding box center [895, 484] width 170 height 14
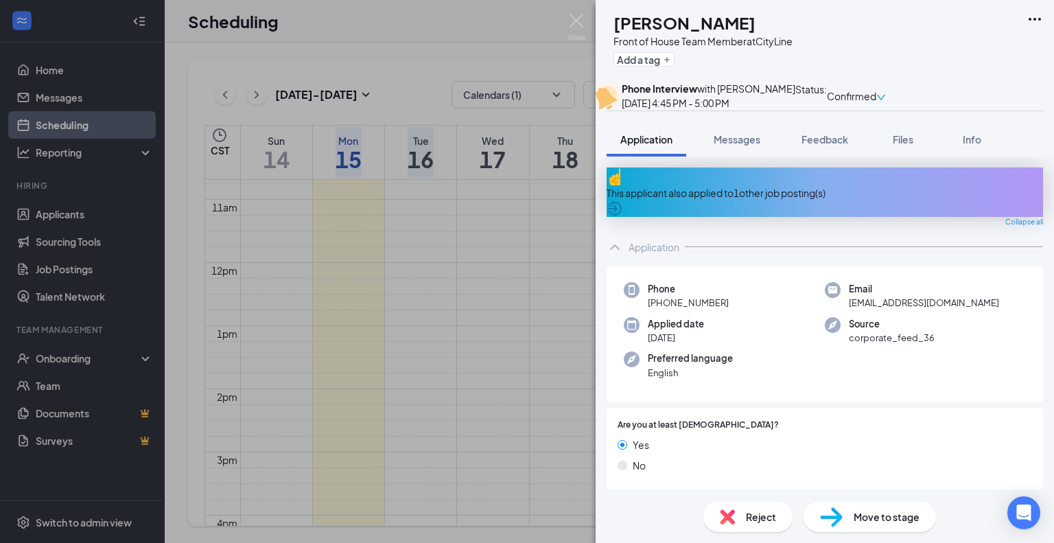
click at [781, 200] on div "This applicant also applied to 1 other job posting(s)" at bounding box center [825, 192] width 437 height 15
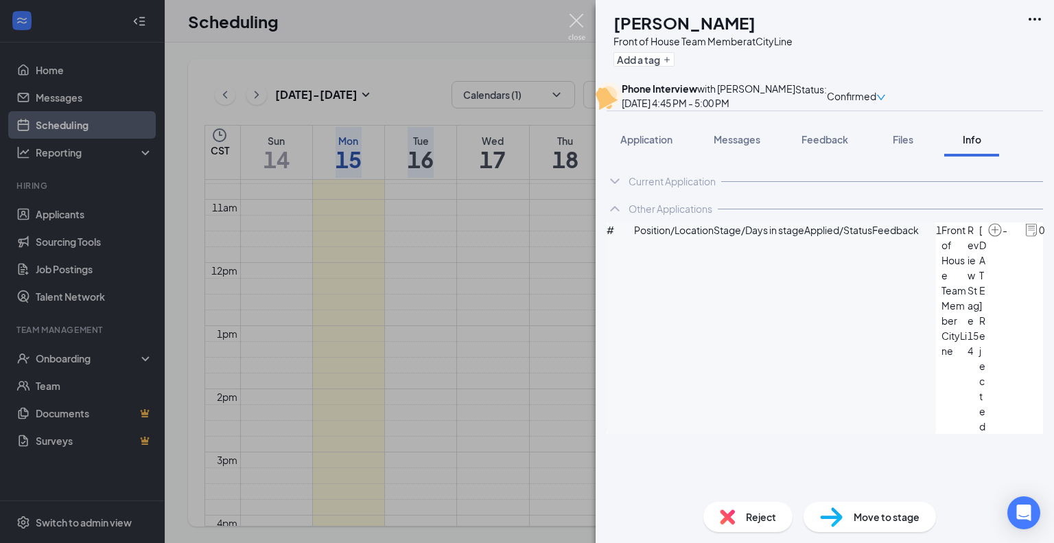
click at [575, 17] on img at bounding box center [576, 27] width 17 height 27
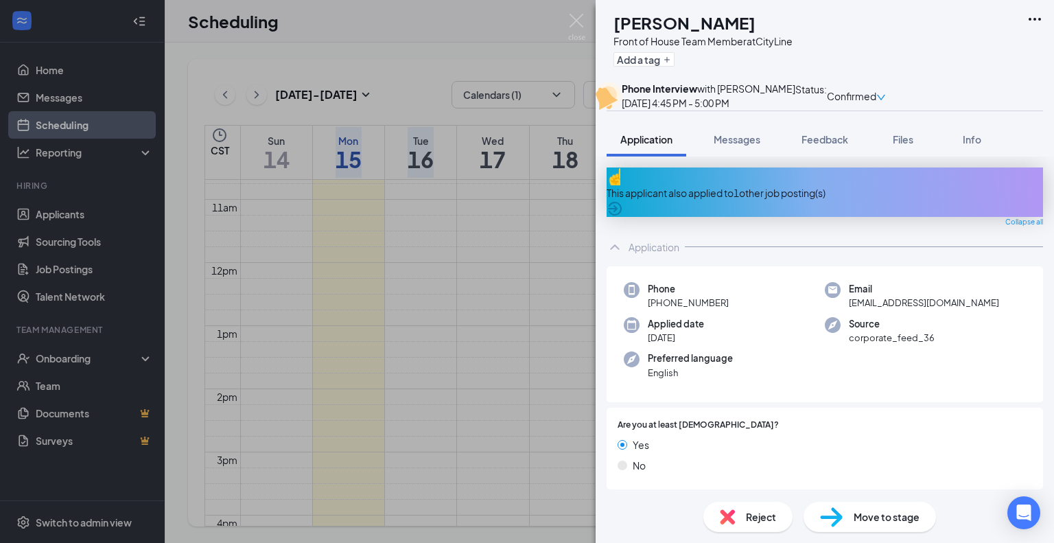
click at [732, 310] on div "Phone [PHONE_NUMBER]" at bounding box center [724, 296] width 201 height 28
copy span "[PHONE_NUMBER]"
click at [974, 310] on span "[EMAIL_ADDRESS][DOMAIN_NAME]" at bounding box center [924, 303] width 150 height 14
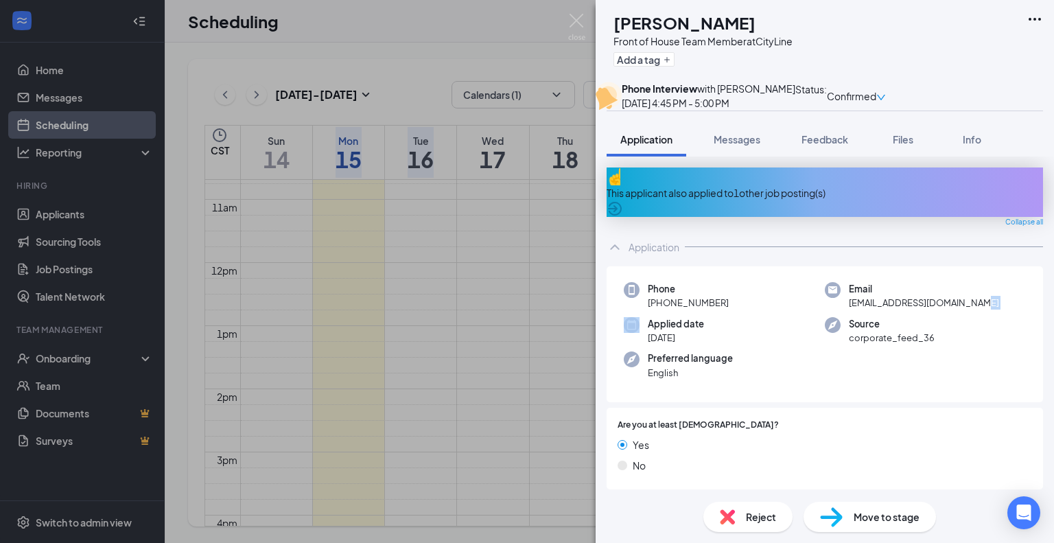
click at [974, 310] on span "[EMAIL_ADDRESS][DOMAIN_NAME]" at bounding box center [924, 303] width 150 height 14
click at [579, 21] on img at bounding box center [576, 27] width 17 height 27
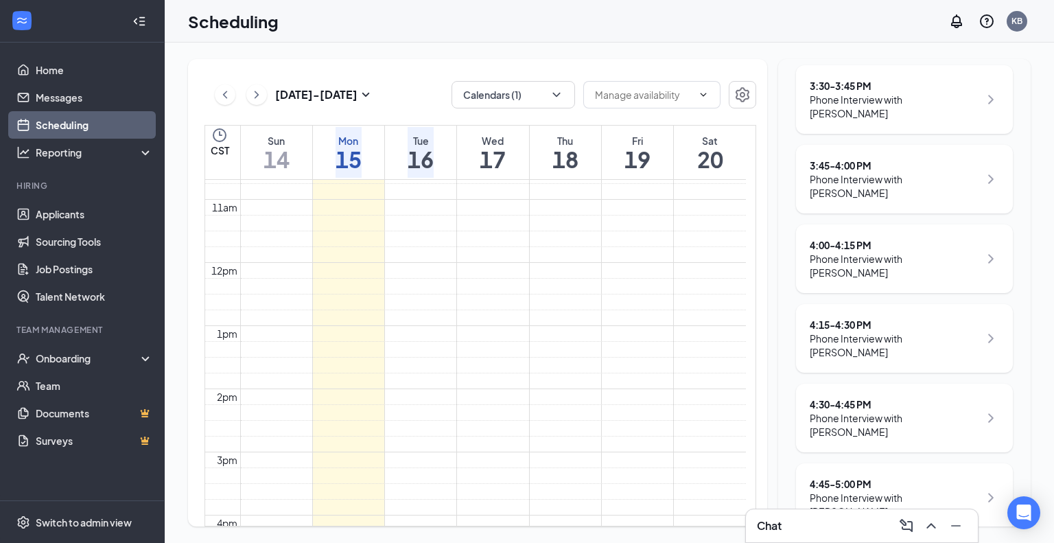
click at [481, 148] on h1 "17" at bounding box center [493, 159] width 26 height 23
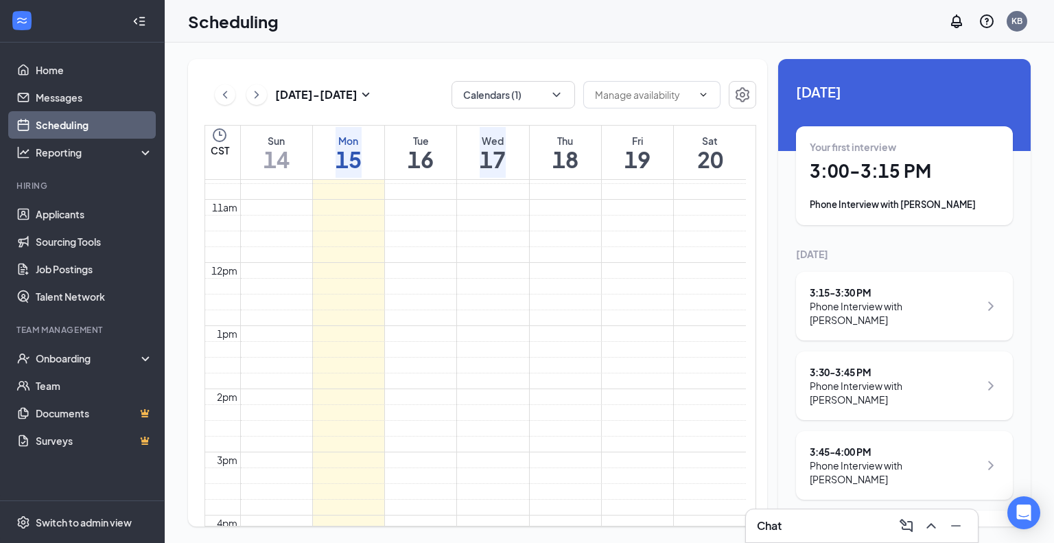
click at [841, 160] on h1 "3:00 - 3:15 PM" at bounding box center [904, 170] width 189 height 23
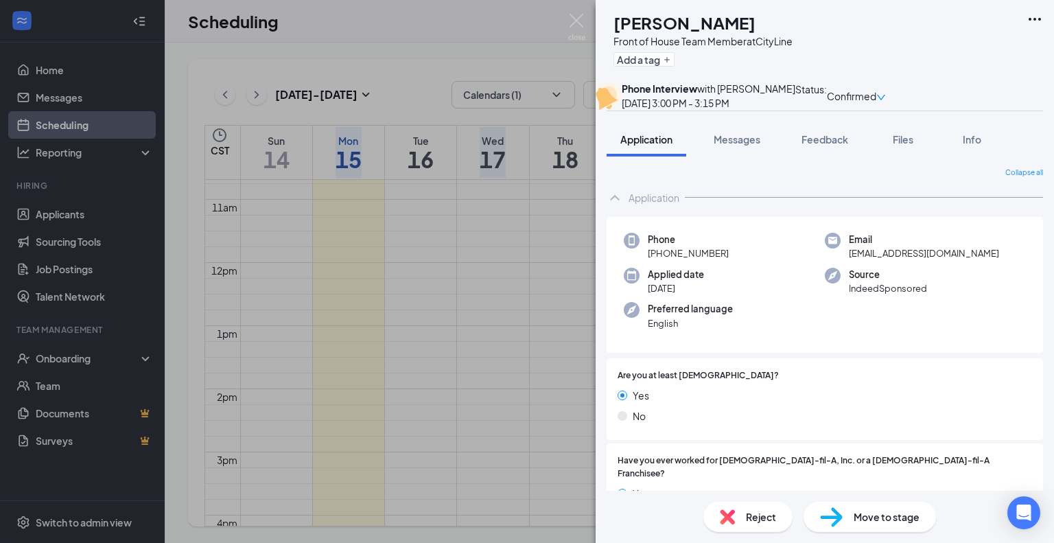
click at [730, 261] on div "Phone [PHONE_NUMBER]" at bounding box center [724, 247] width 201 height 28
click at [947, 261] on div "Email [EMAIL_ADDRESS][DOMAIN_NAME]" at bounding box center [925, 247] width 201 height 28
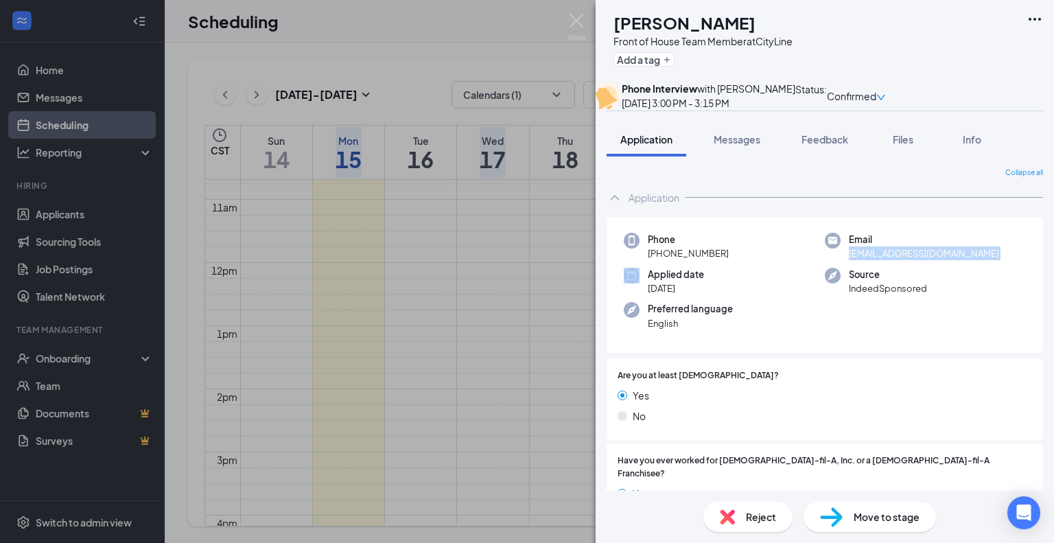
click at [947, 261] on div "Email [EMAIL_ADDRESS][DOMAIN_NAME]" at bounding box center [925, 247] width 201 height 28
click at [577, 15] on img at bounding box center [576, 27] width 17 height 27
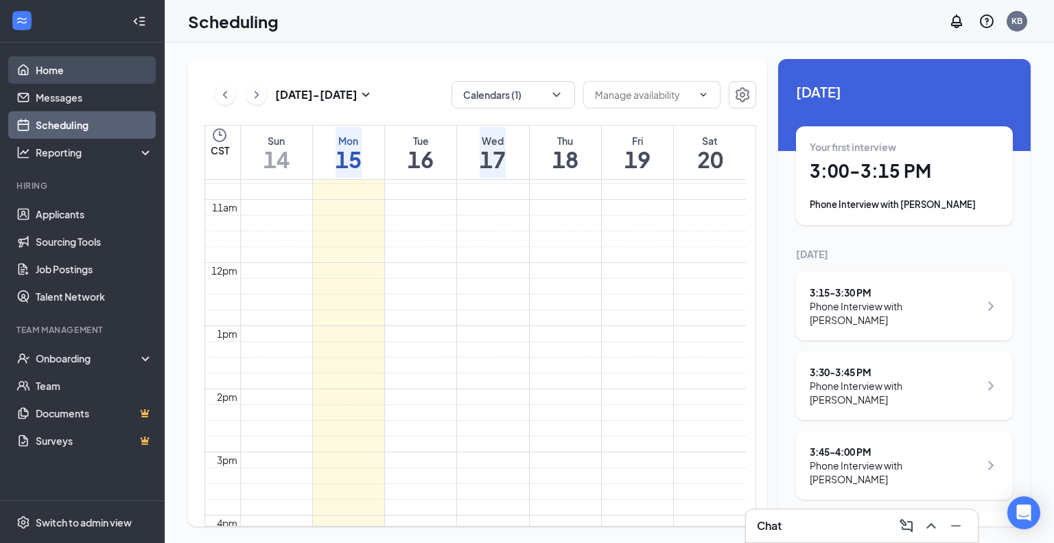
click at [84, 72] on link "Home" at bounding box center [94, 69] width 117 height 27
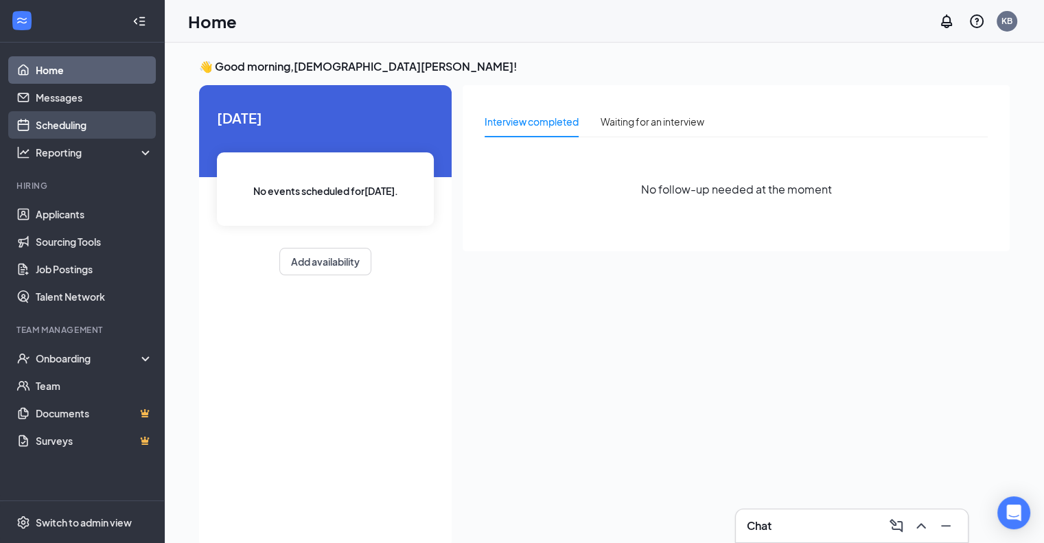
click at [68, 129] on link "Scheduling" at bounding box center [94, 124] width 117 height 27
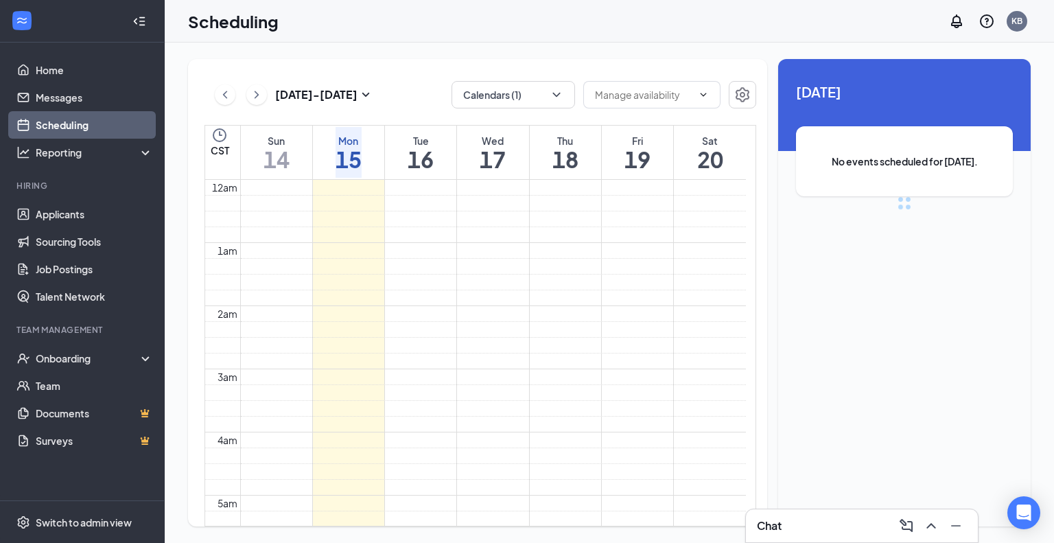
scroll to position [675, 0]
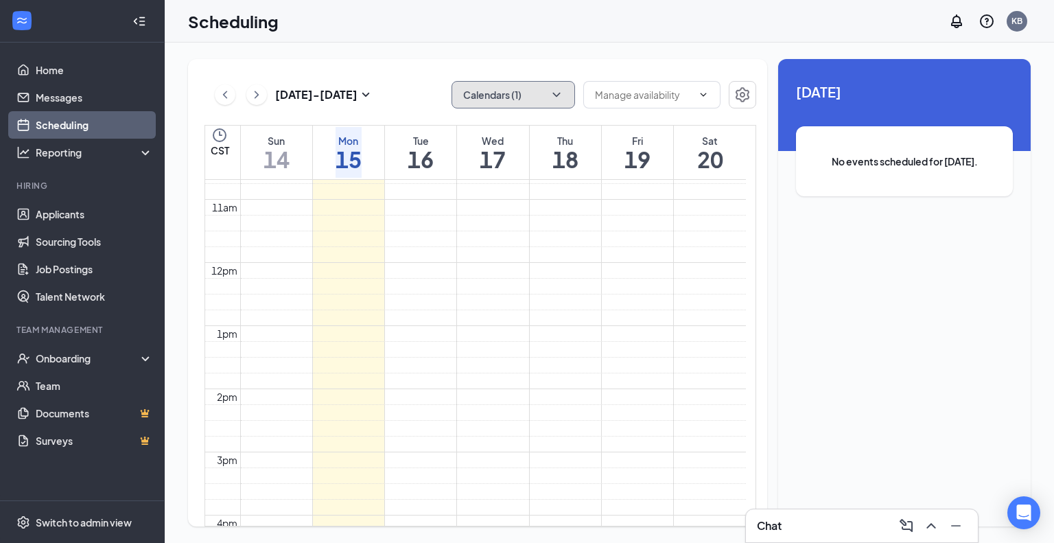
click at [559, 94] on icon "ChevronDown" at bounding box center [557, 95] width 8 height 4
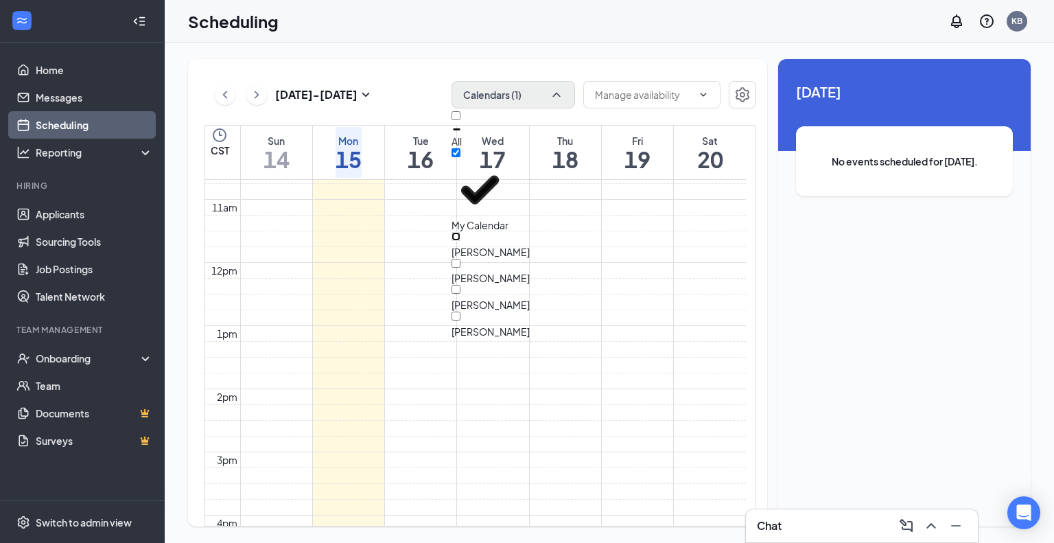
click at [461, 232] on input "[PERSON_NAME]" at bounding box center [456, 236] width 9 height 9
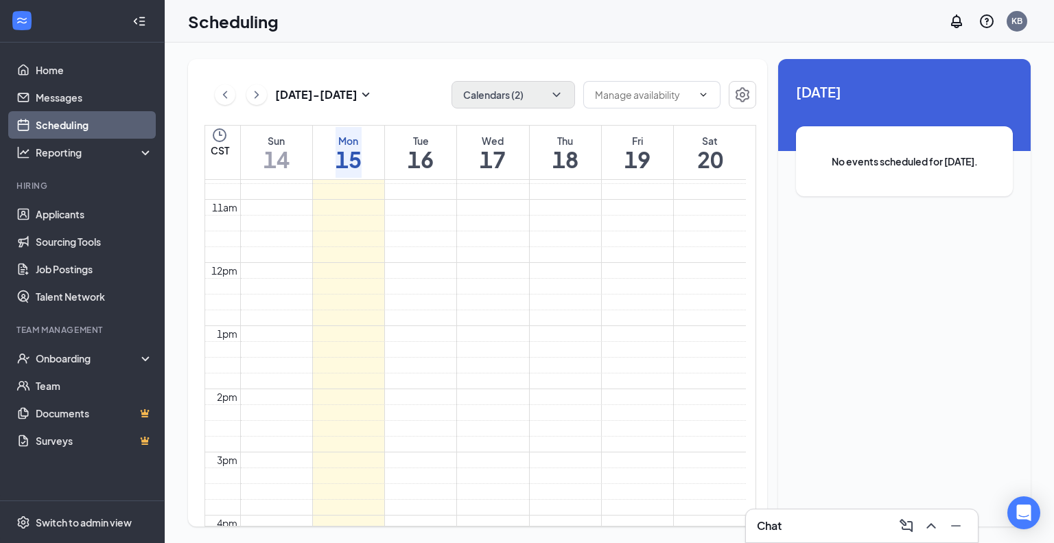
click at [422, 153] on h1 "16" at bounding box center [421, 159] width 26 height 23
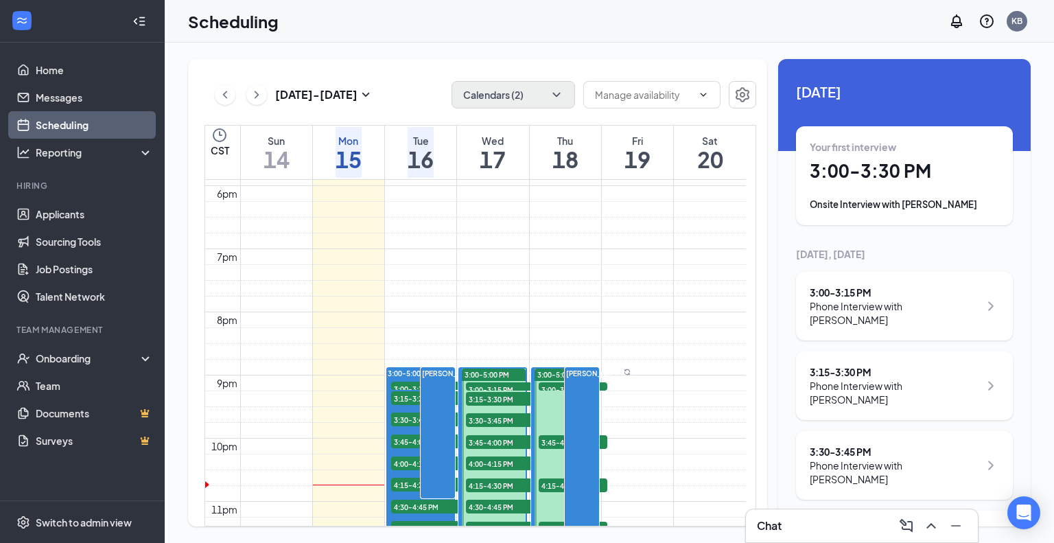
scroll to position [1224, 0]
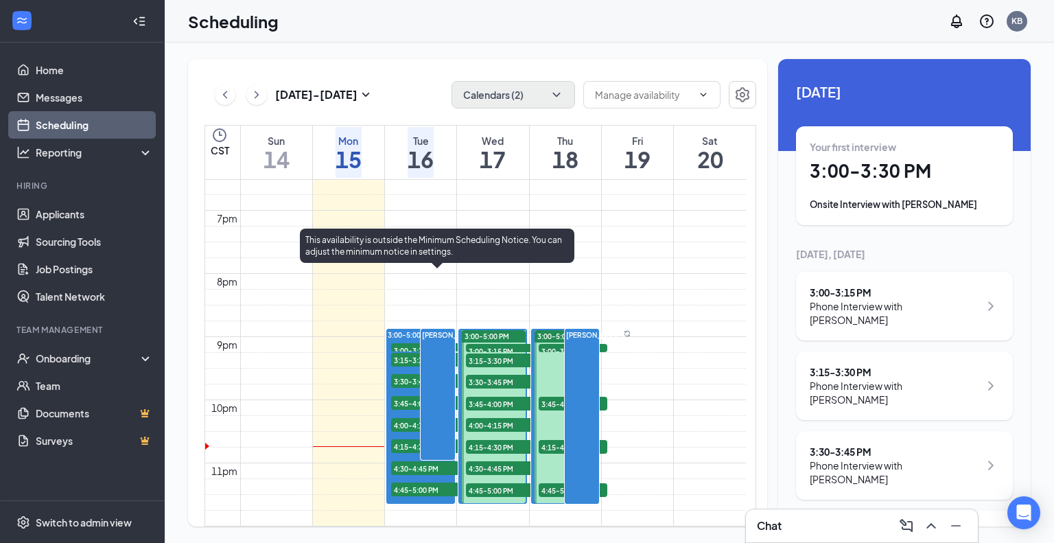
click at [487, 330] on span "3:00-3:30 PM" at bounding box center [510, 336] width 47 height 12
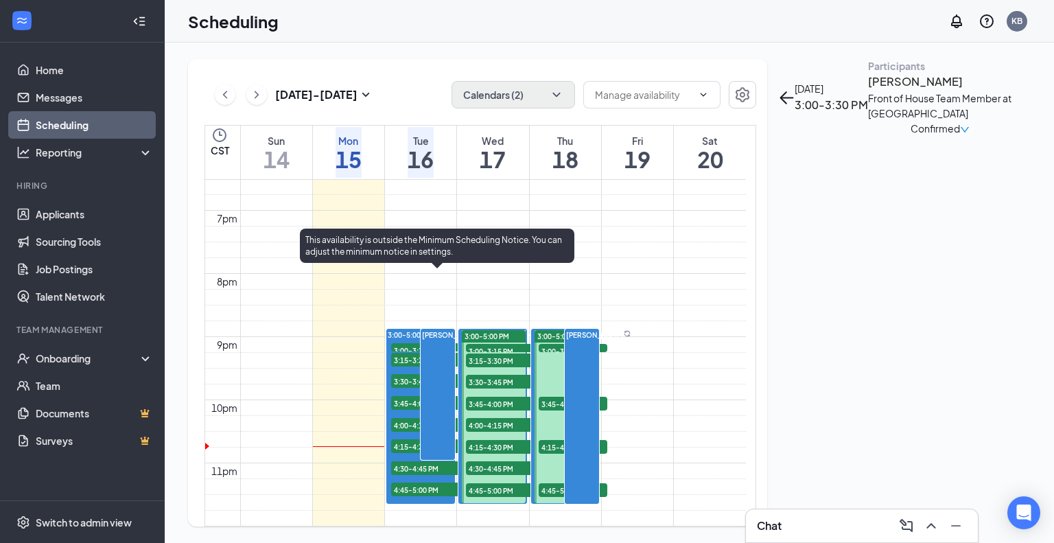
click at [555, 357] on div "1" at bounding box center [589, 350] width 69 height 14
click at [487, 343] on div "1" at bounding box center [521, 350] width 69 height 14
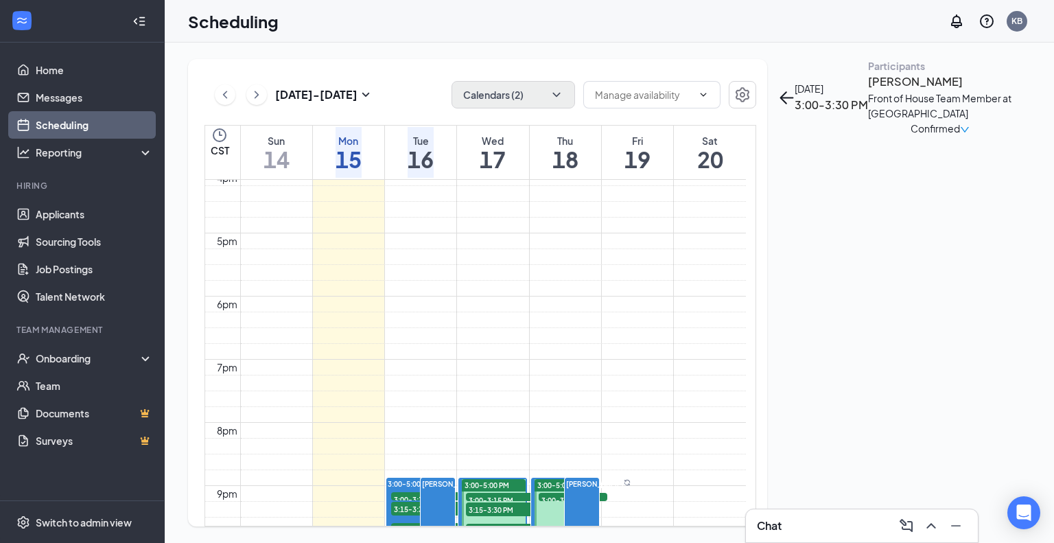
scroll to position [1018, 0]
click at [557, 90] on icon "ChevronDown" at bounding box center [557, 95] width 14 height 14
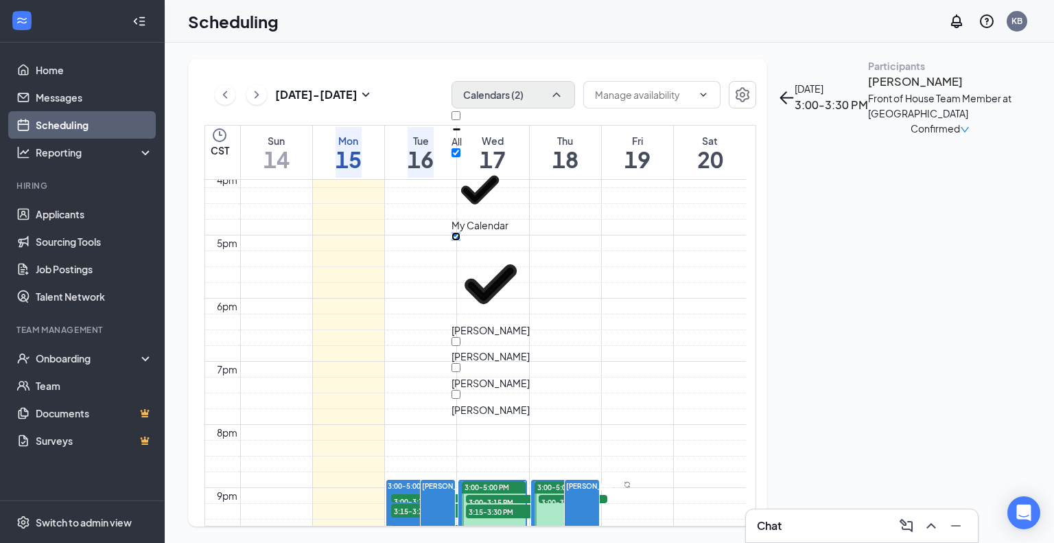
click at [461, 232] on input "[PERSON_NAME]" at bounding box center [456, 236] width 9 height 9
checkbox input "false"
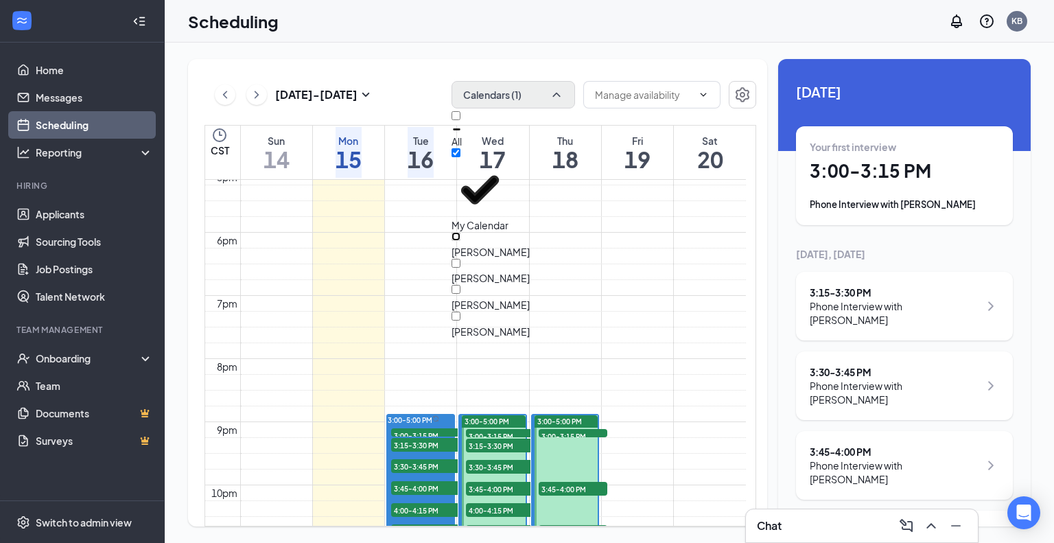
scroll to position [1018, 0]
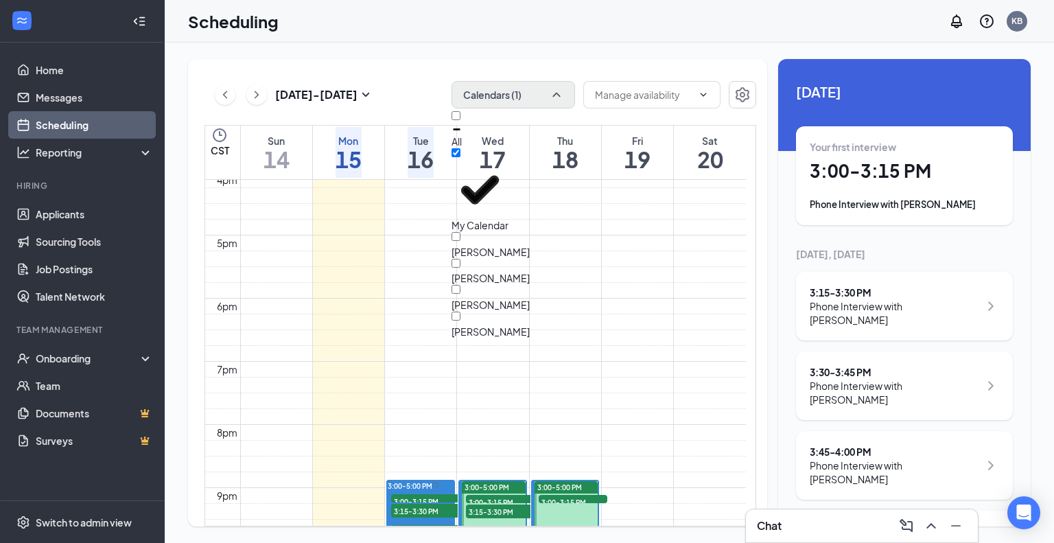
drag, startPoint x: 405, startPoint y: 90, endPoint x: 413, endPoint y: 93, distance: 8.7
click at [406, 90] on div "[DATE] - [DATE] Calendars (1)" at bounding box center [481, 94] width 552 height 27
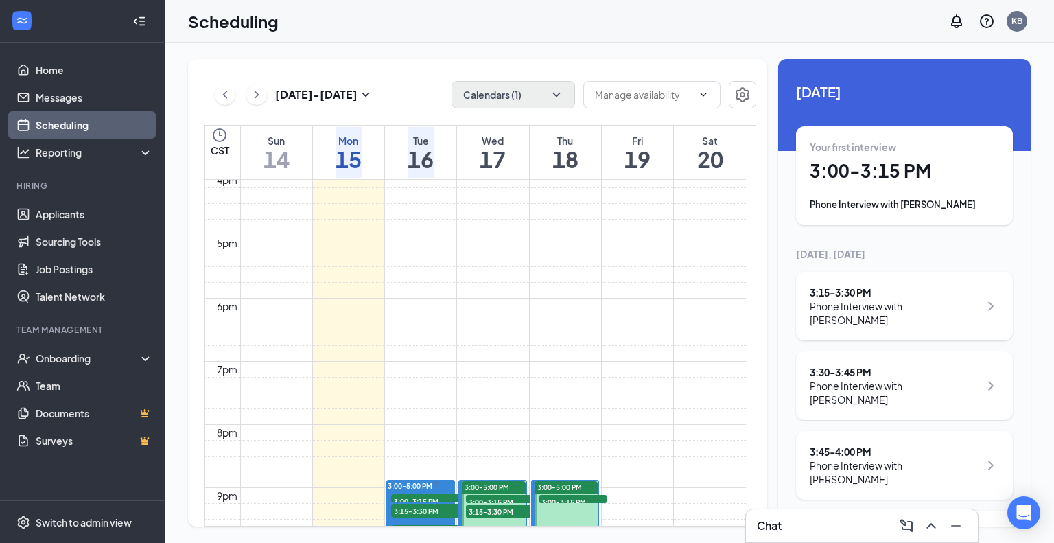
click at [577, 157] on h1 "18" at bounding box center [566, 159] width 26 height 23
